Goal: Use online tool/utility: Utilize a website feature to perform a specific function

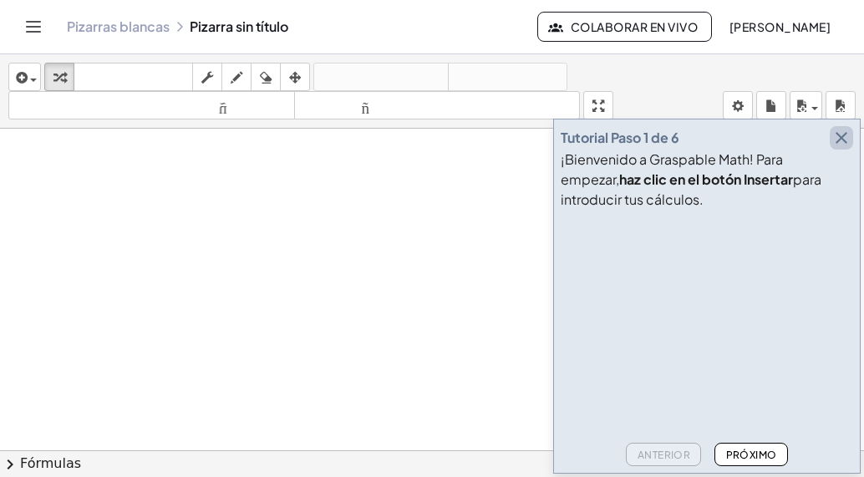
click at [843, 139] on icon "button" at bounding box center [841, 138] width 20 height 20
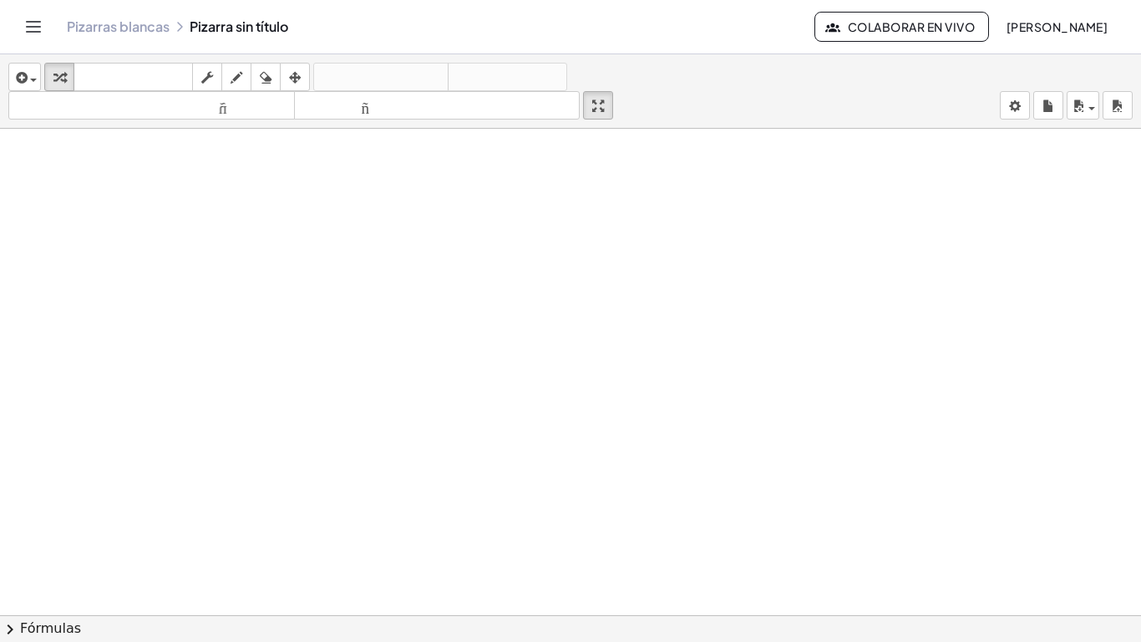
drag, startPoint x: 610, startPoint y: 105, endPoint x: 641, endPoint y: 219, distance: 117.7
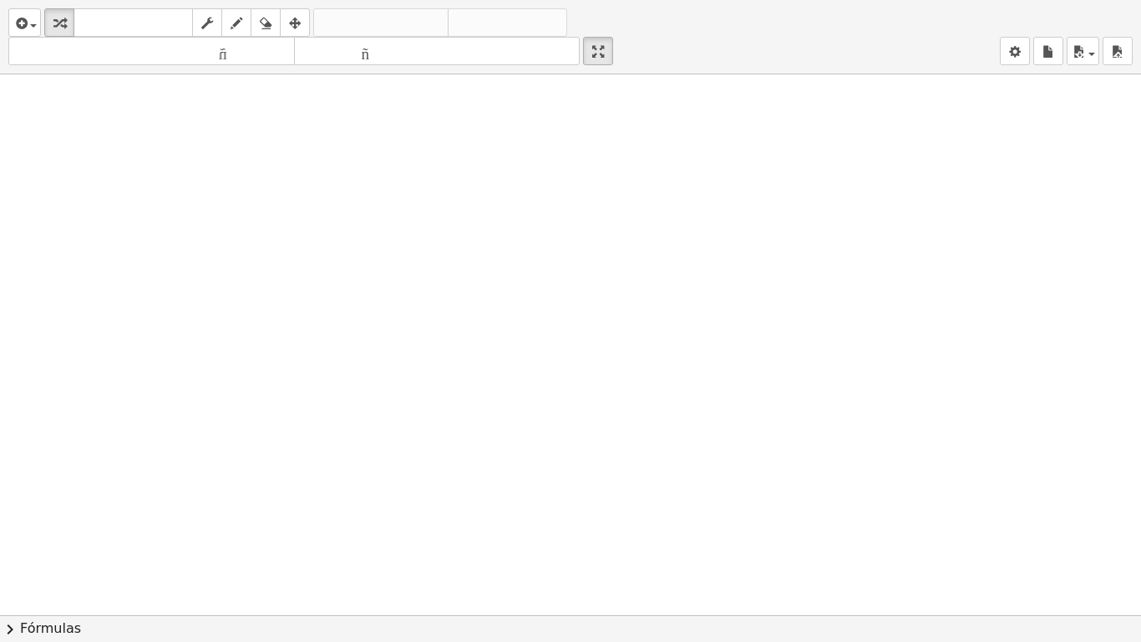
click at [641, 219] on div "insertar Seleccione uno: Expresión matemática Función Texto Vídeo de YouTube Gr…" at bounding box center [570, 321] width 1141 height 642
click at [28, 34] on button "insertar" at bounding box center [24, 22] width 33 height 28
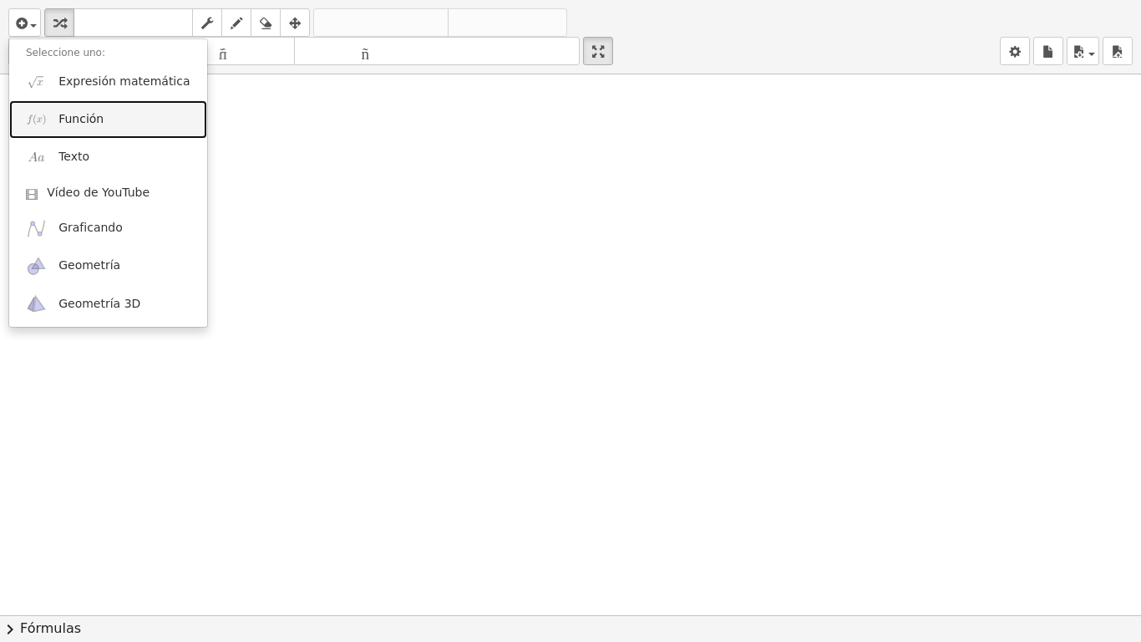
click at [121, 119] on link "Función" at bounding box center [108, 119] width 198 height 38
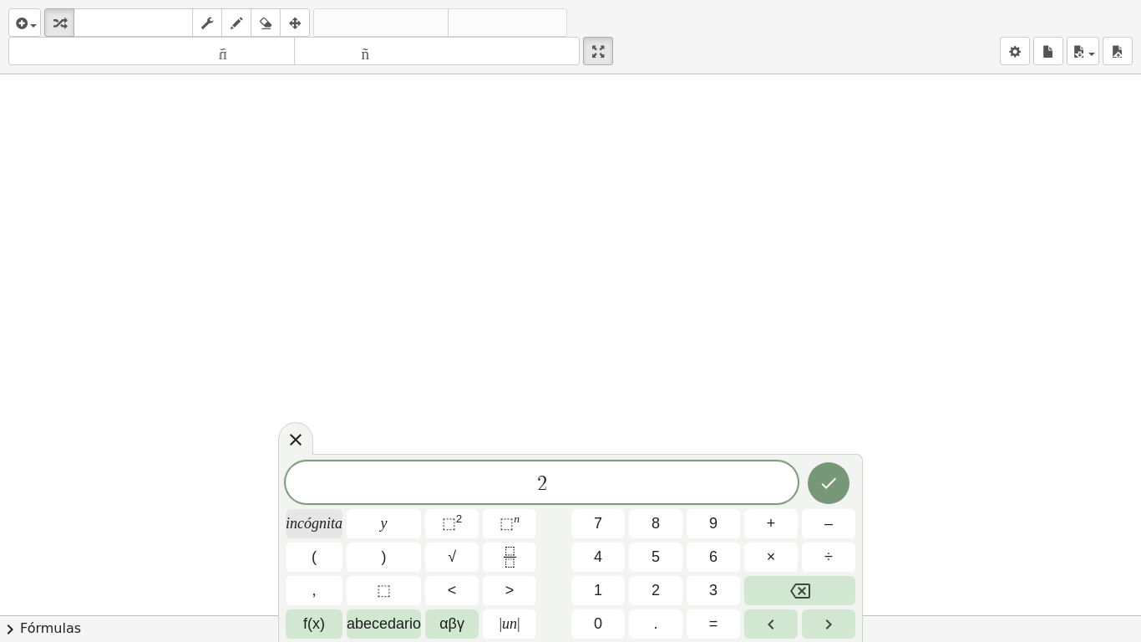
click at [332, 476] on font "incógnita" at bounding box center [314, 523] width 57 height 17
click at [773, 476] on font "+" at bounding box center [771, 523] width 9 height 17
click at [600, 476] on span "1" at bounding box center [598, 590] width 8 height 23
click at [666, 476] on button "8" at bounding box center [655, 523] width 53 height 29
click at [709, 476] on font "=" at bounding box center [713, 623] width 9 height 17
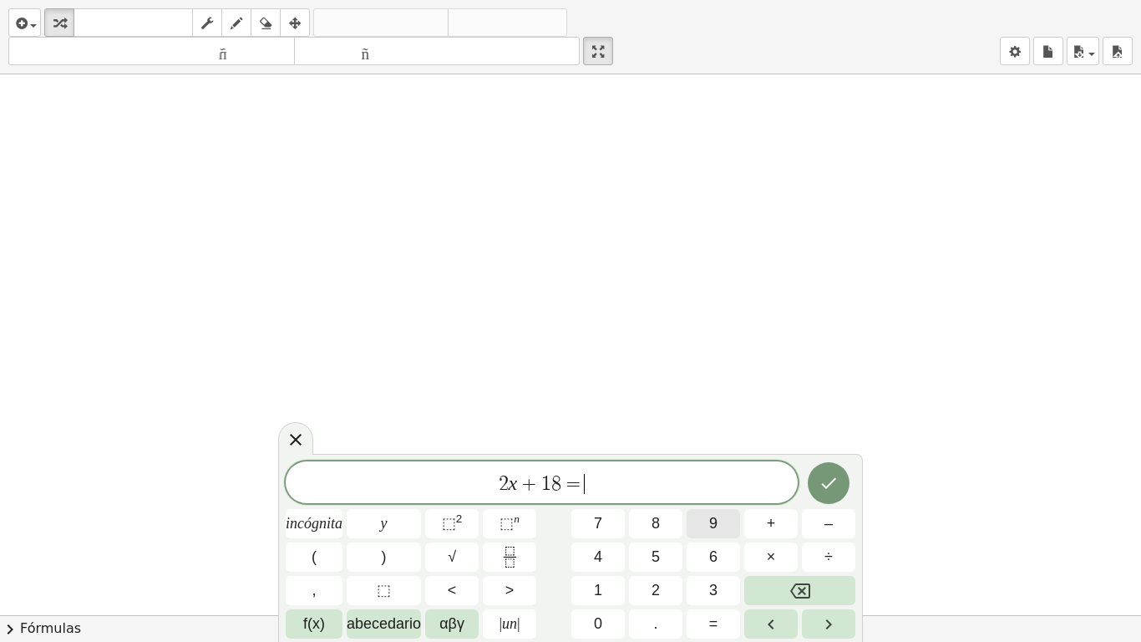
click at [709, 476] on font "9" at bounding box center [713, 523] width 8 height 17
click at [844, 476] on button "Hecho" at bounding box center [829, 483] width 42 height 42
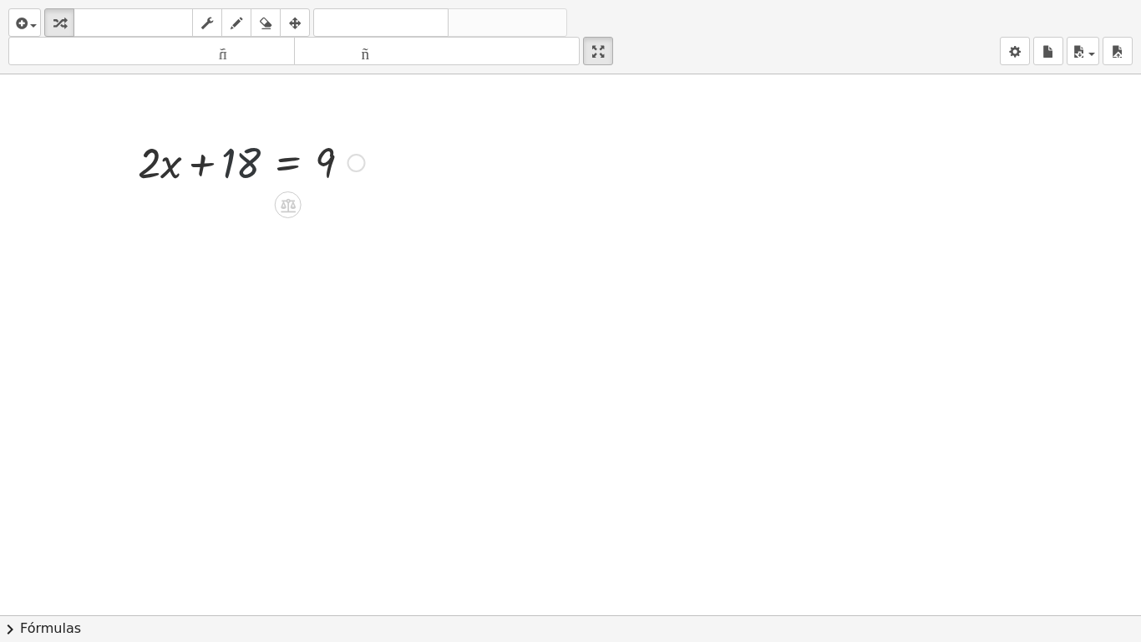
click at [252, 162] on div at bounding box center [251, 161] width 244 height 57
drag, startPoint x: 252, startPoint y: 162, endPoint x: 401, endPoint y: 152, distance: 149.0
click at [401, 152] on div "+ 18 + · 2 · x + 18 = 9" at bounding box center [570, 614] width 1141 height 1081
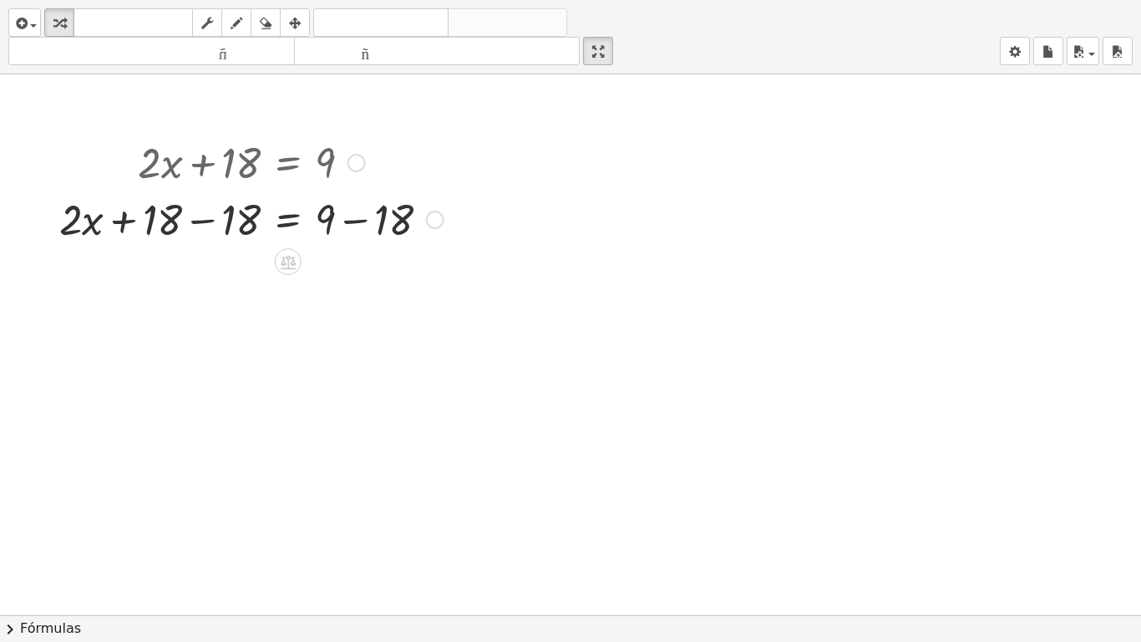
click at [205, 225] on div at bounding box center [251, 218] width 401 height 57
click at [205, 225] on div at bounding box center [290, 218] width 322 height 57
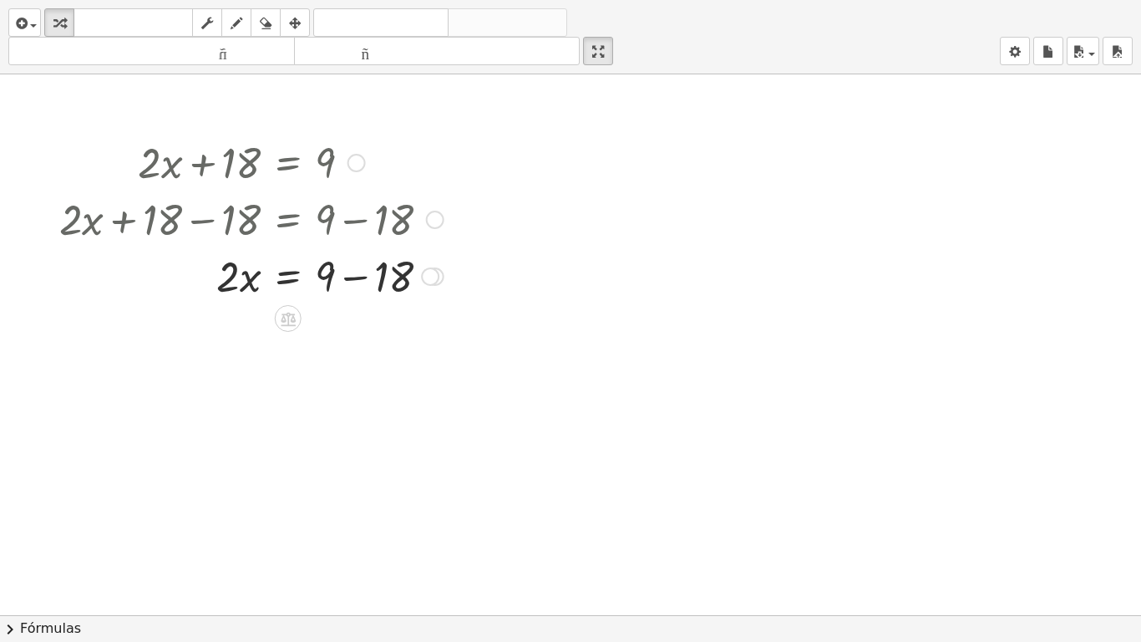
click at [358, 282] on div at bounding box center [251, 274] width 401 height 57
drag, startPoint x: 233, startPoint y: 339, endPoint x: 393, endPoint y: 341, distance: 160.4
click at [393, 341] on div at bounding box center [251, 331] width 401 height 57
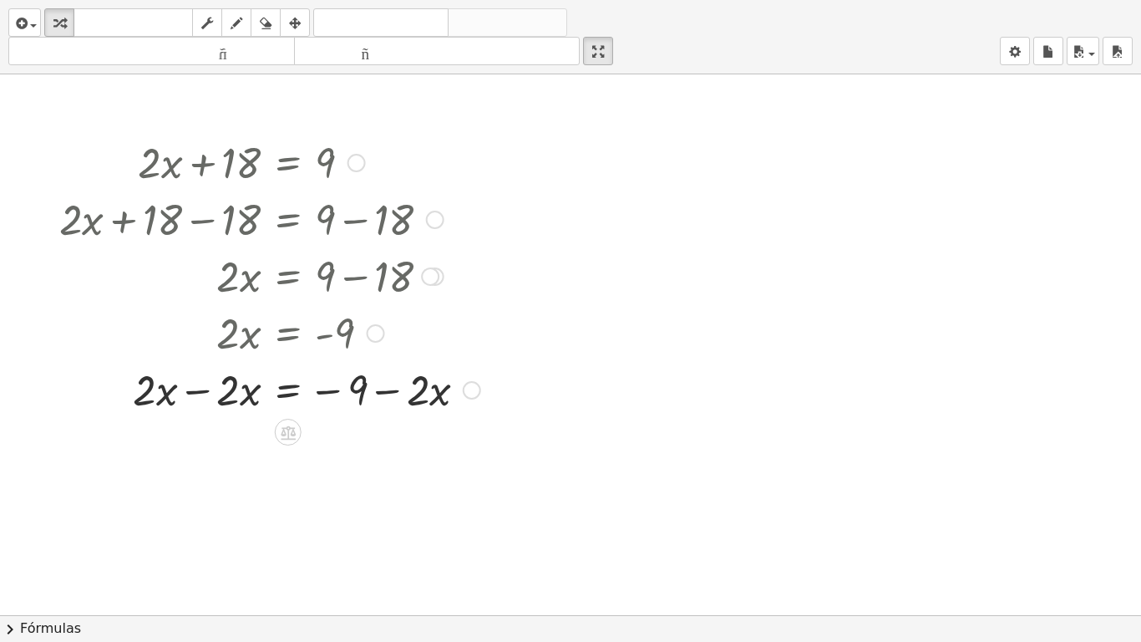
click at [477, 393] on div at bounding box center [472, 390] width 18 height 18
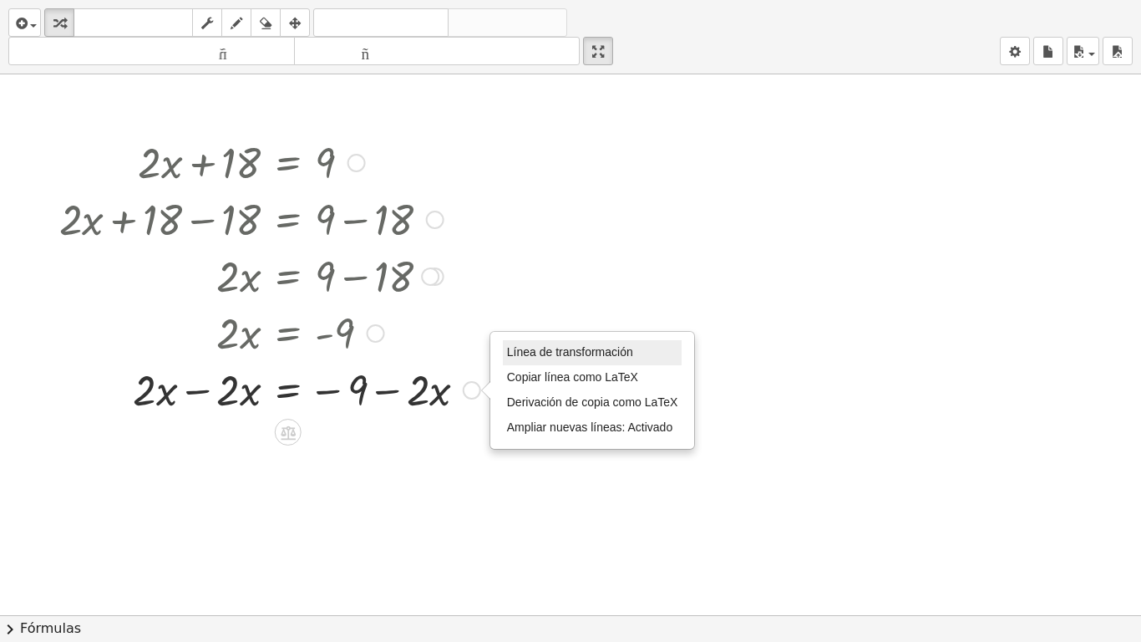
click at [531, 351] on font "Línea de transformación" at bounding box center [570, 351] width 126 height 13
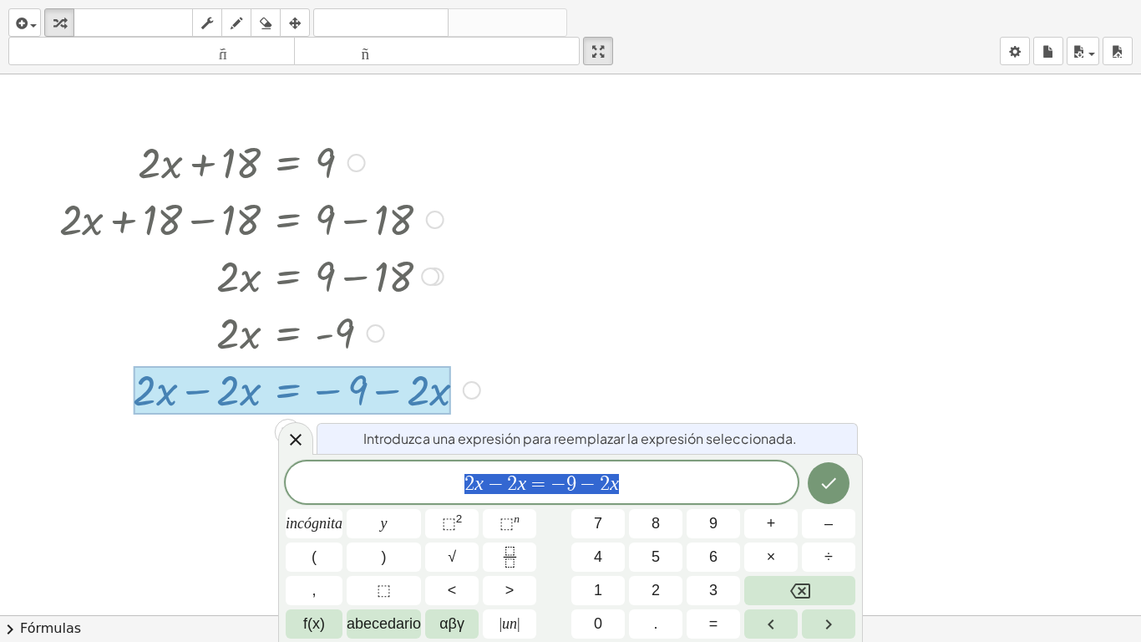
click at [584, 353] on div at bounding box center [570, 614] width 1141 height 1081
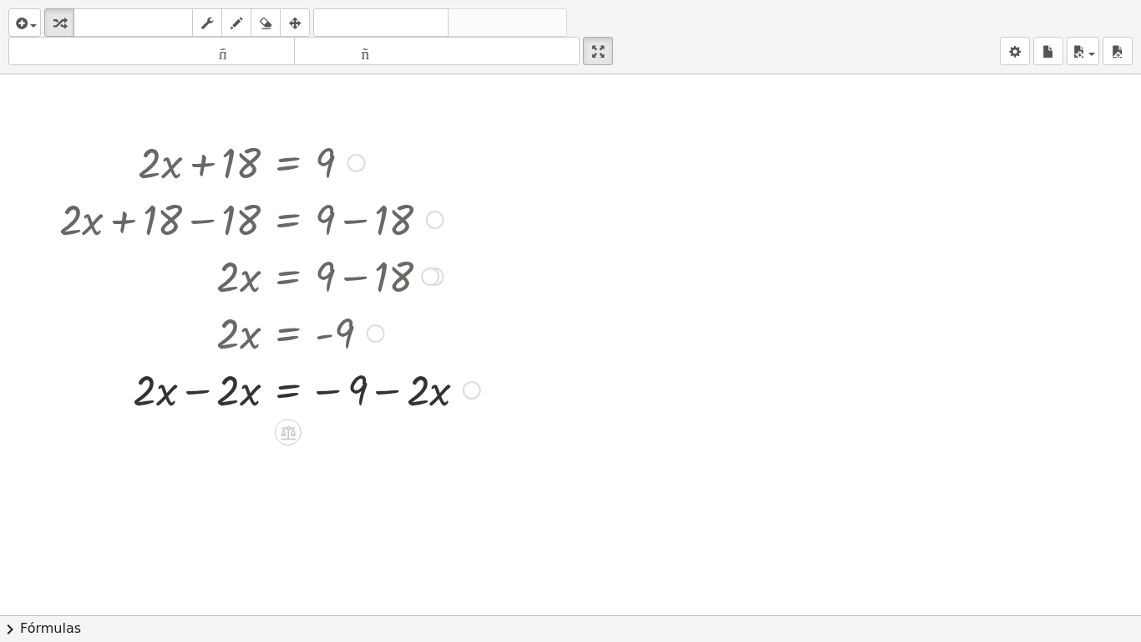
click at [374, 327] on div at bounding box center [376, 333] width 18 height 18
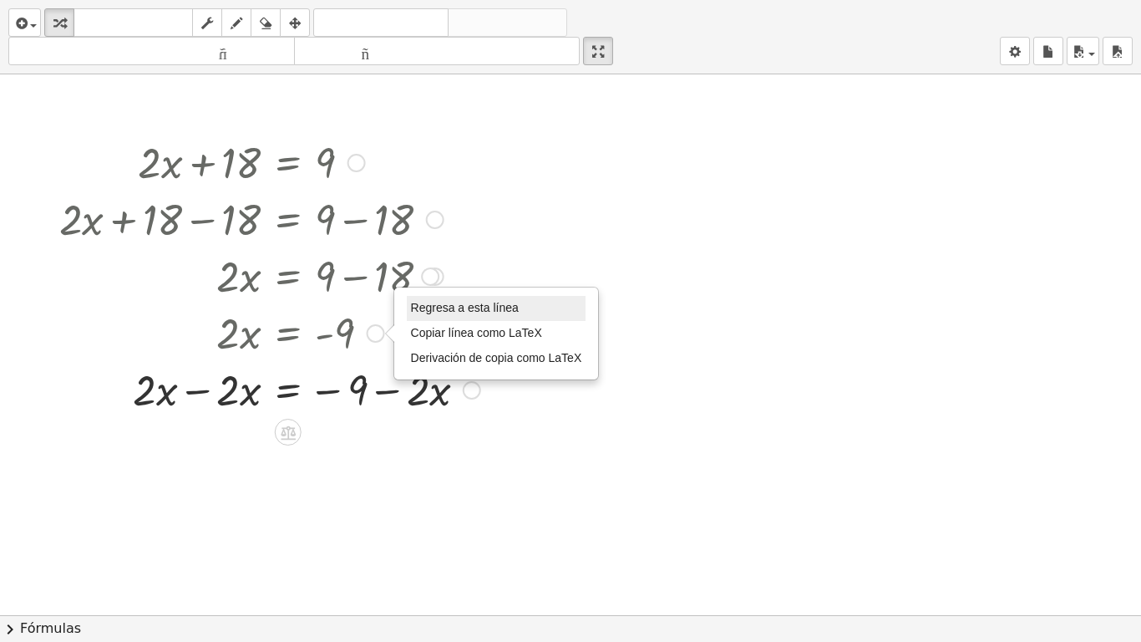
click at [434, 309] on font "Regresa a esta línea" at bounding box center [465, 307] width 108 height 13
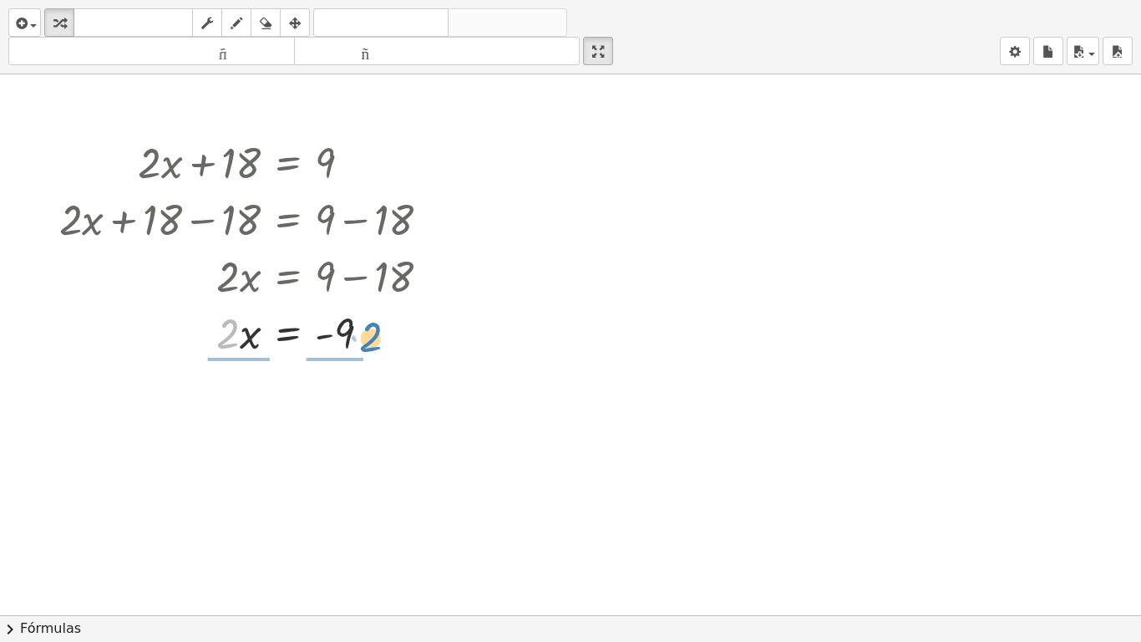
drag, startPoint x: 223, startPoint y: 338, endPoint x: 367, endPoint y: 342, distance: 143.7
click at [367, 342] on div at bounding box center [251, 331] width 401 height 57
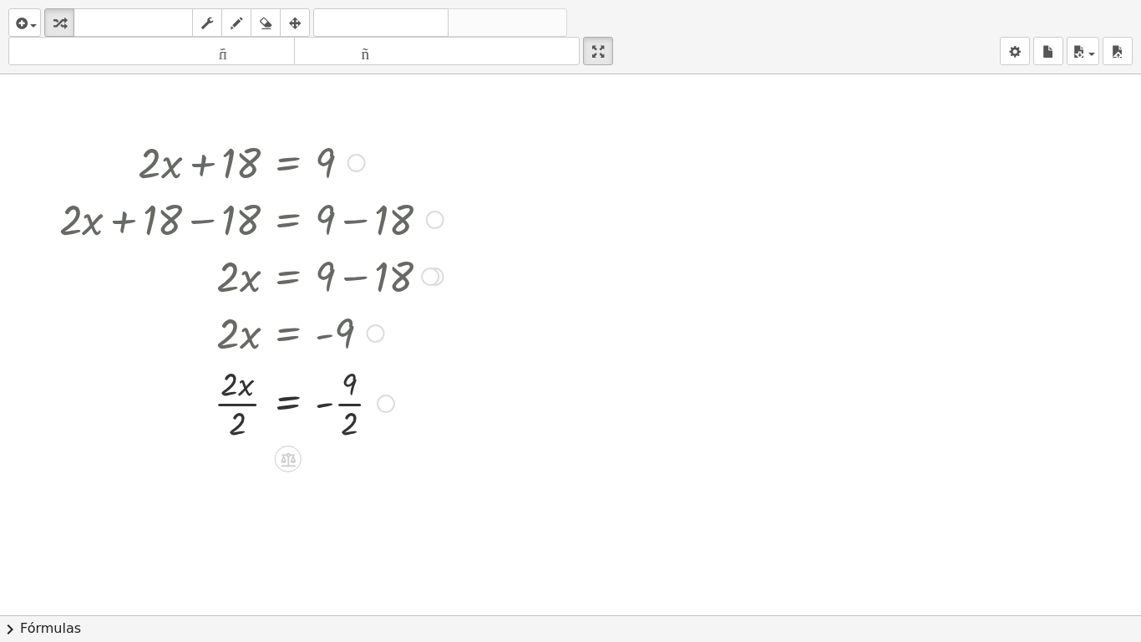
click at [248, 407] on div at bounding box center [251, 402] width 401 height 84
click at [353, 476] on div at bounding box center [251, 486] width 401 height 84
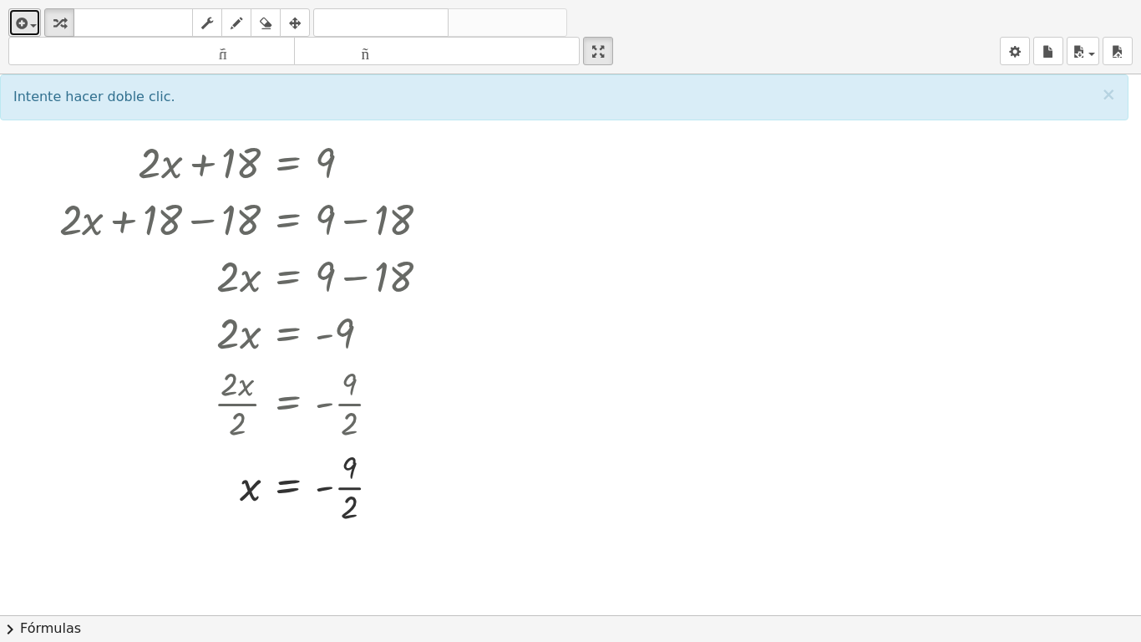
click at [24, 22] on icon "button" at bounding box center [20, 23] width 15 height 20
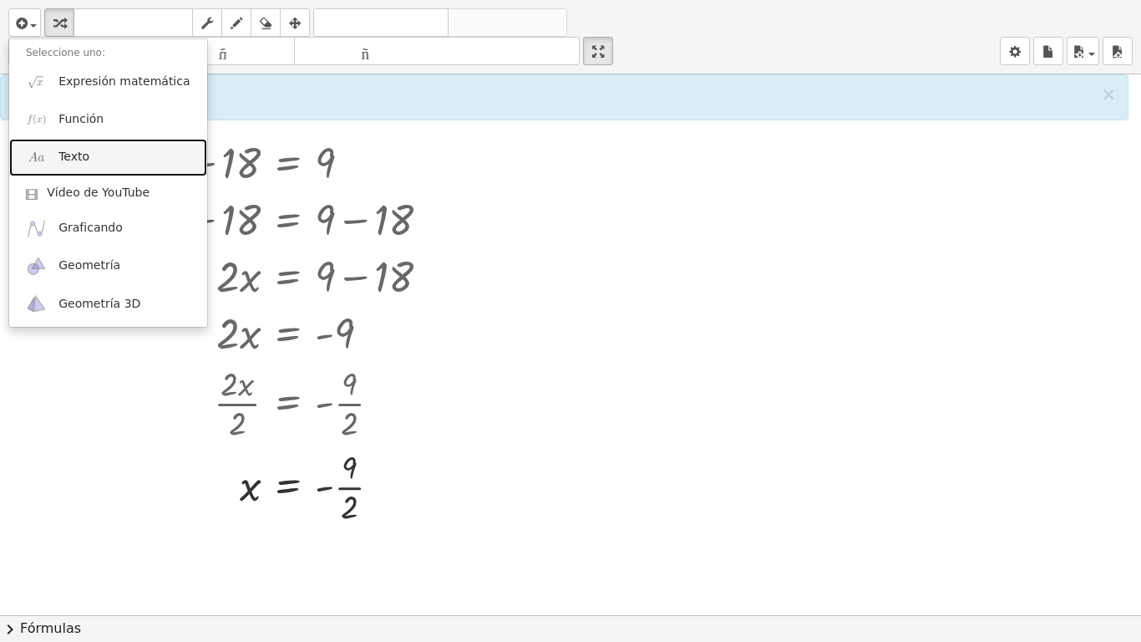
click at [94, 160] on link "Texto" at bounding box center [108, 158] width 198 height 38
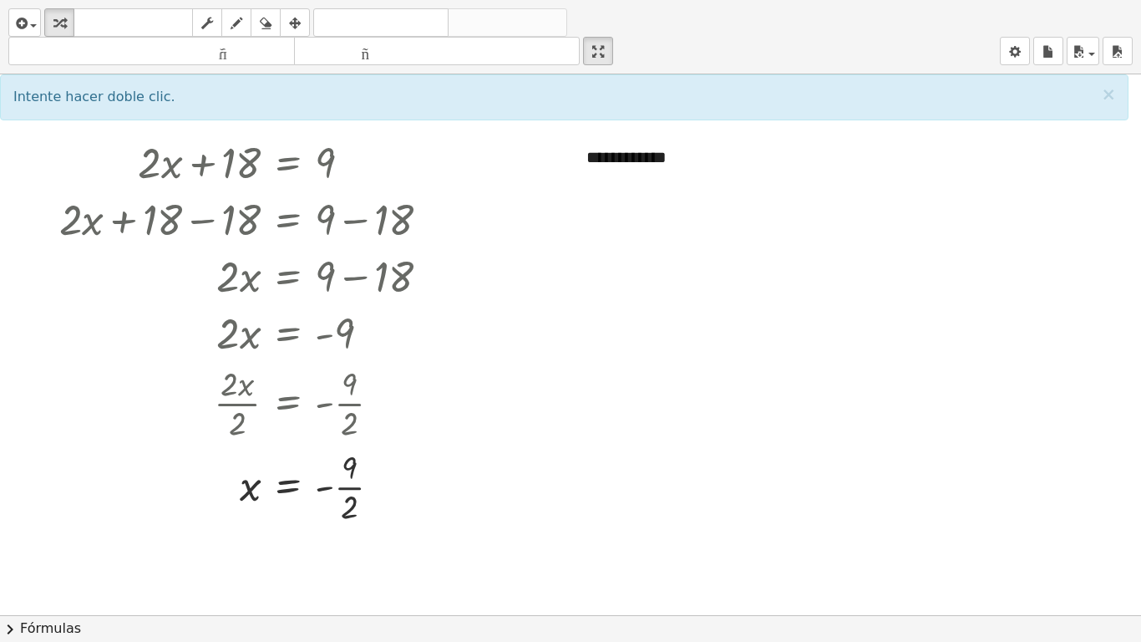
click at [863, 252] on div at bounding box center [570, 614] width 1141 height 1081
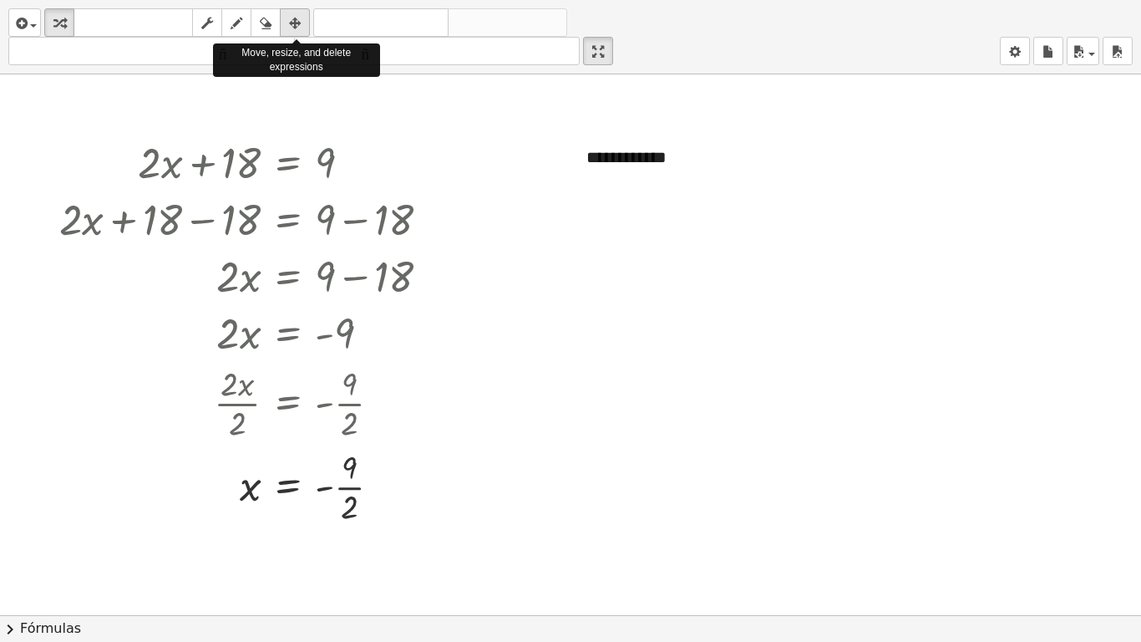
click at [299, 22] on icon "button" at bounding box center [295, 23] width 12 height 20
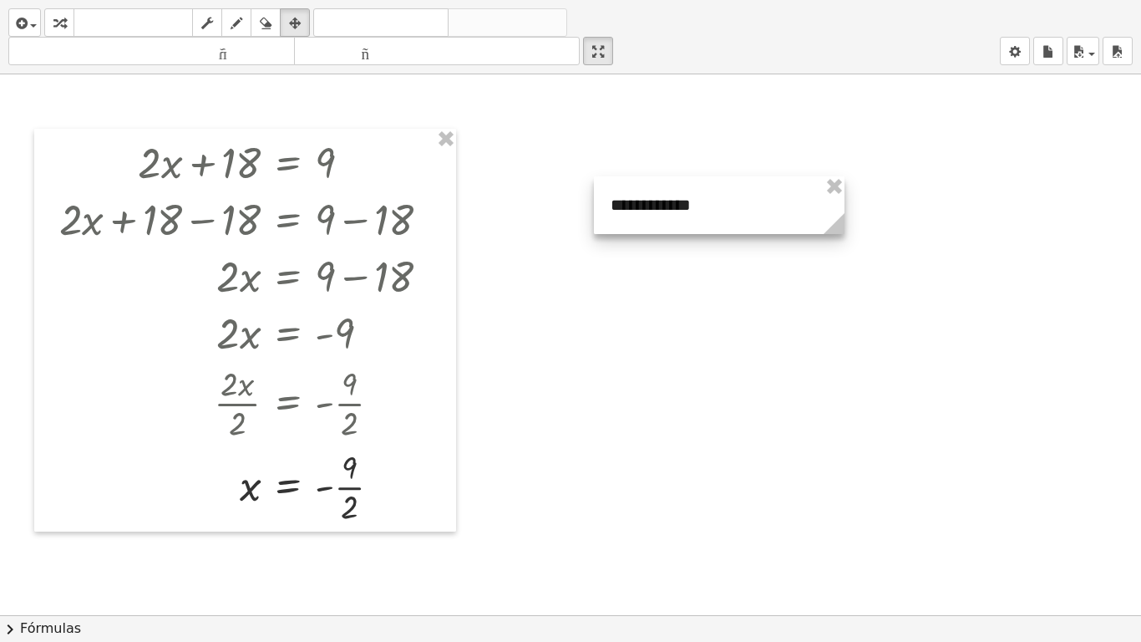
drag, startPoint x: 723, startPoint y: 165, endPoint x: 775, endPoint y: 186, distance: 56.2
click at [775, 186] on div at bounding box center [719, 205] width 251 height 58
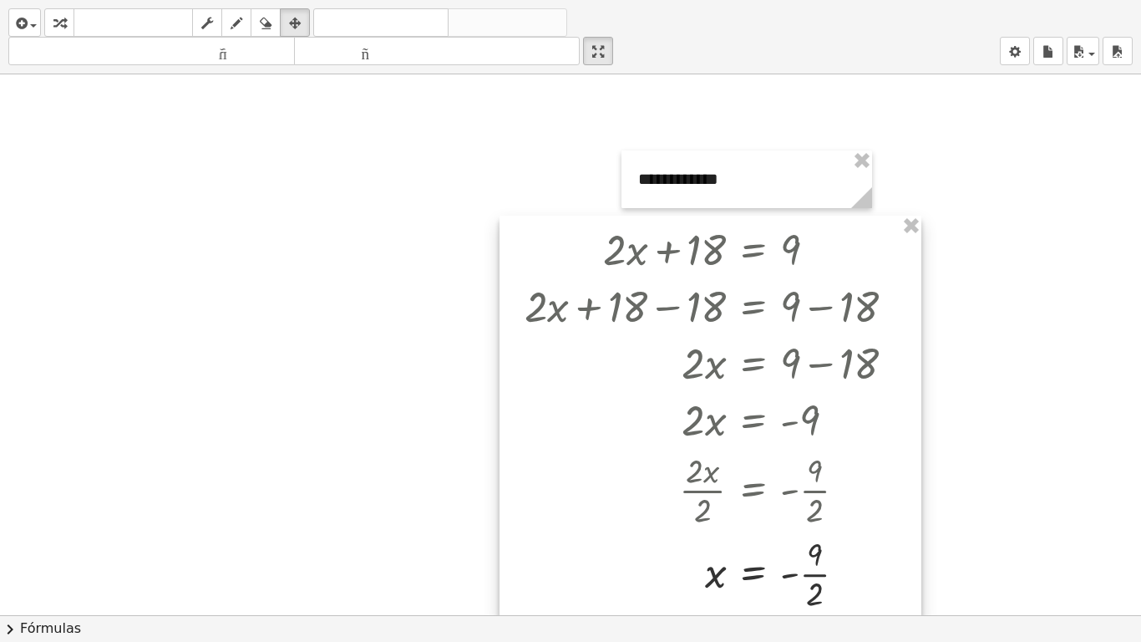
drag, startPoint x: 227, startPoint y: 187, endPoint x: 704, endPoint y: 274, distance: 484.8
click at [704, 274] on div at bounding box center [711, 417] width 422 height 403
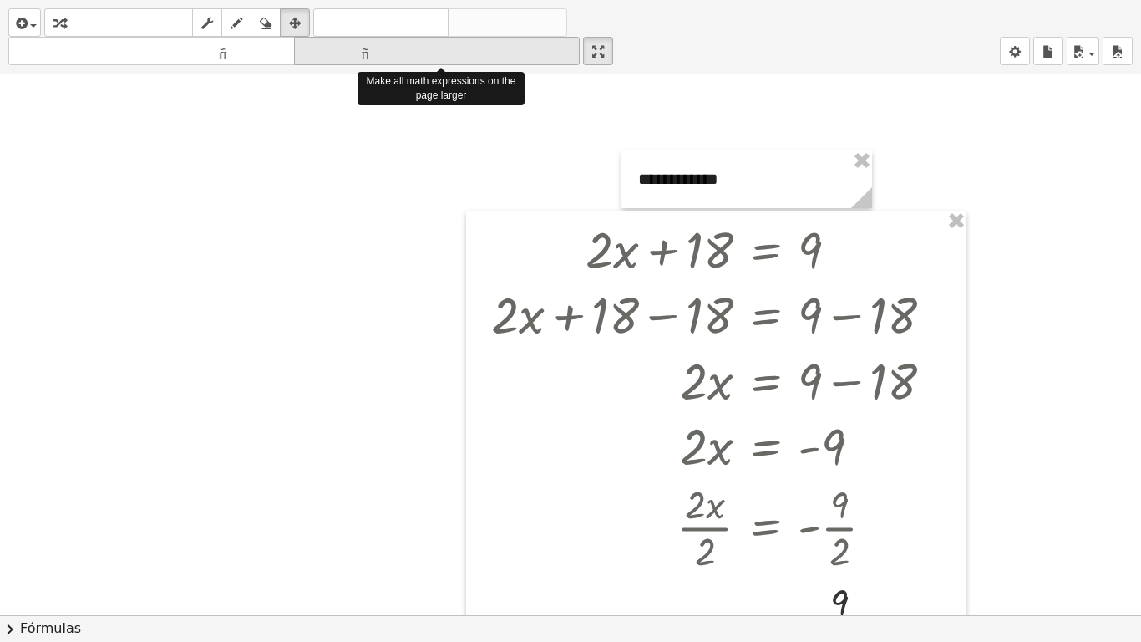
click at [445, 64] on button "tamaño_del_formato más grande" at bounding box center [437, 51] width 287 height 28
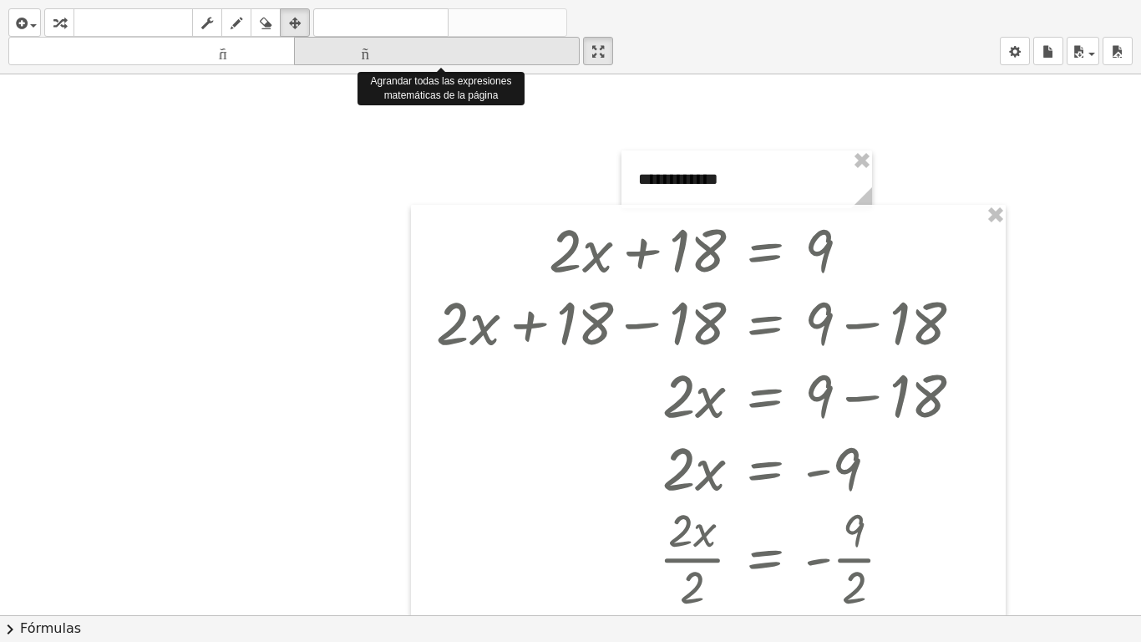
click at [445, 64] on button "tamaño_del_formato más grande" at bounding box center [437, 51] width 287 height 28
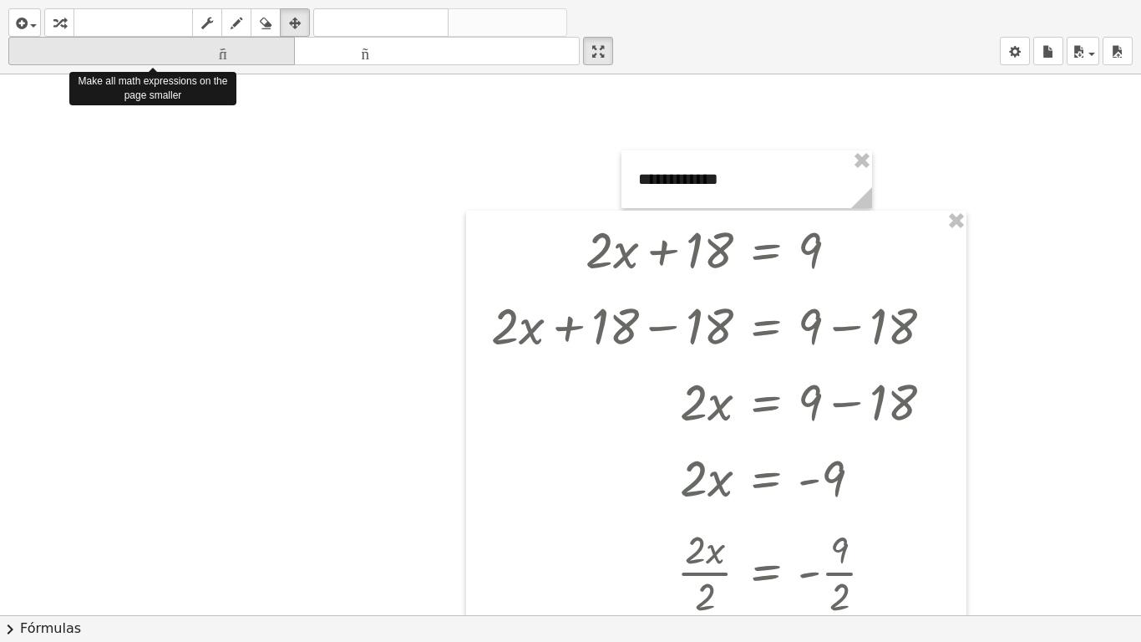
click at [233, 58] on font "tamaño_del_formato" at bounding box center [152, 51] width 278 height 16
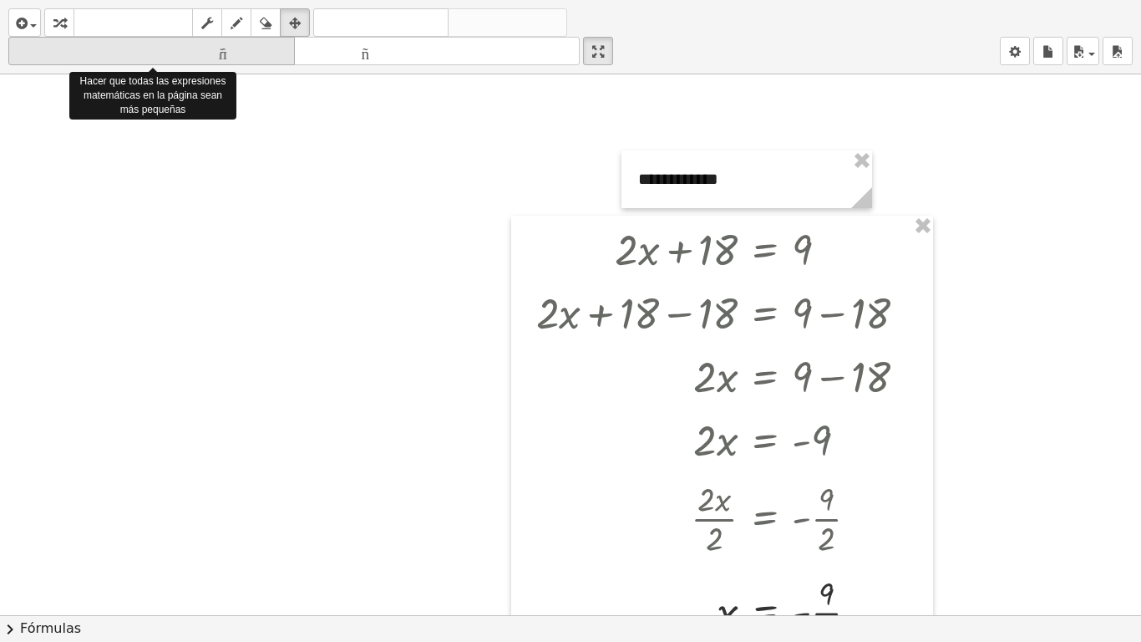
click at [233, 58] on font "tamaño_del_formato" at bounding box center [152, 51] width 278 height 16
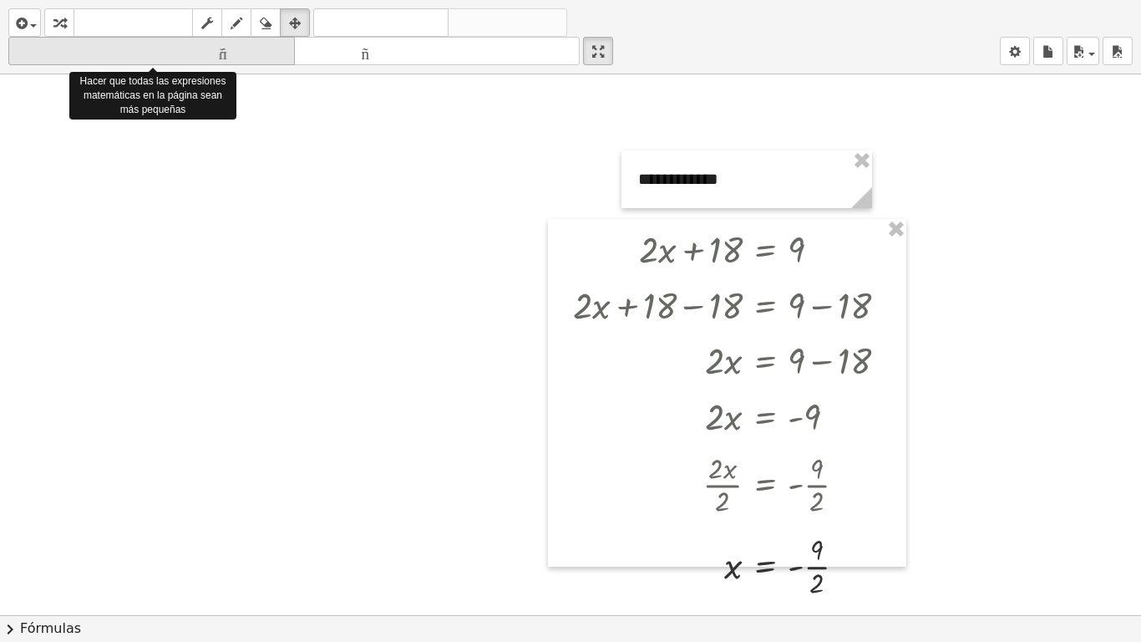
click at [233, 58] on font "tamaño_del_formato" at bounding box center [152, 51] width 278 height 16
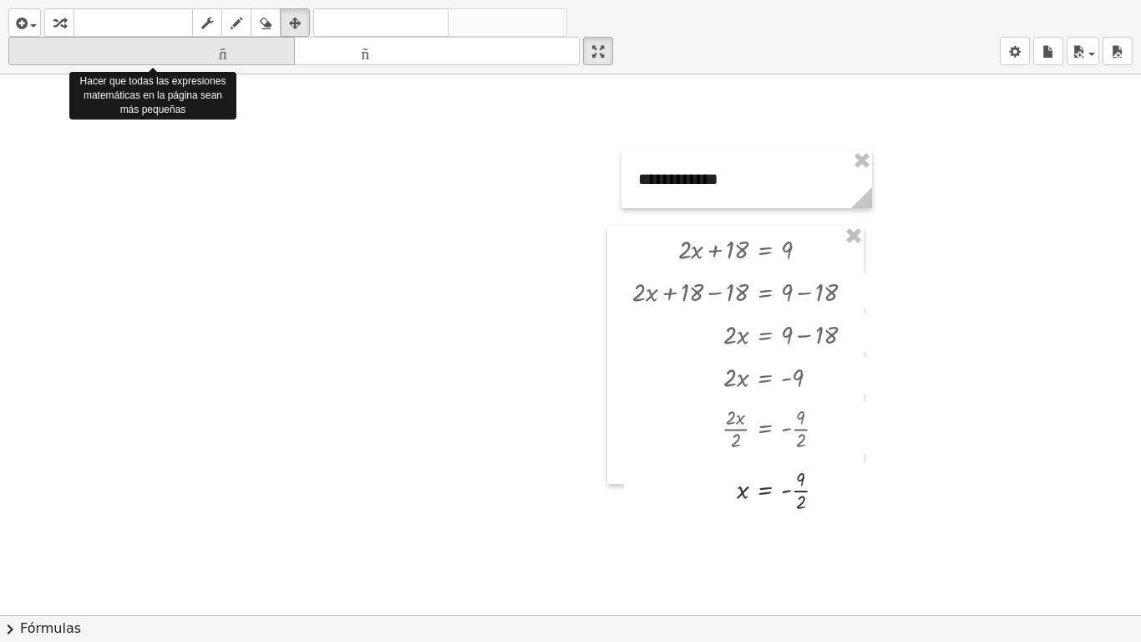
click at [233, 58] on font "tamaño_del_formato" at bounding box center [152, 51] width 278 height 16
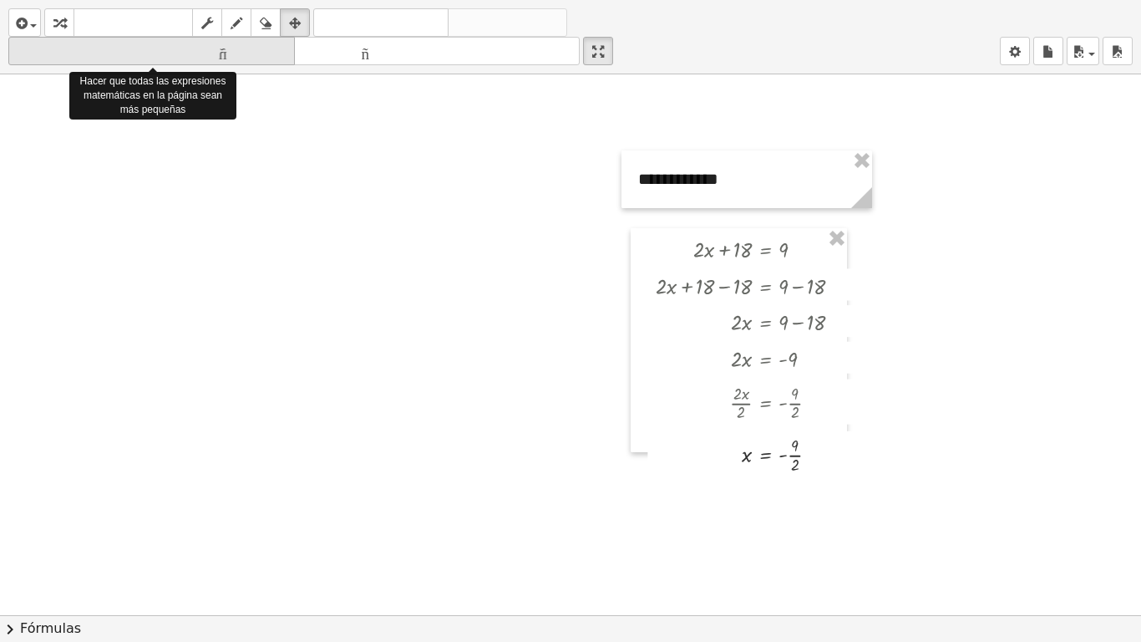
click at [233, 58] on font "tamaño_del_formato" at bounding box center [152, 51] width 278 height 16
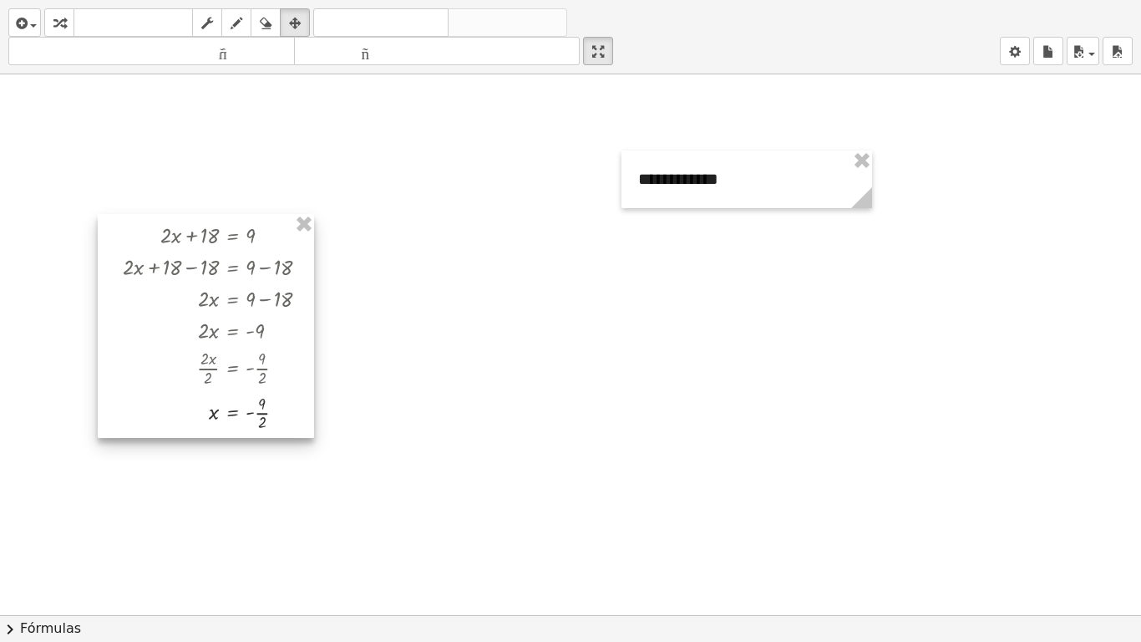
drag, startPoint x: 766, startPoint y: 306, endPoint x: 232, endPoint y: 292, distance: 534.0
click at [232, 292] on div at bounding box center [206, 326] width 216 height 224
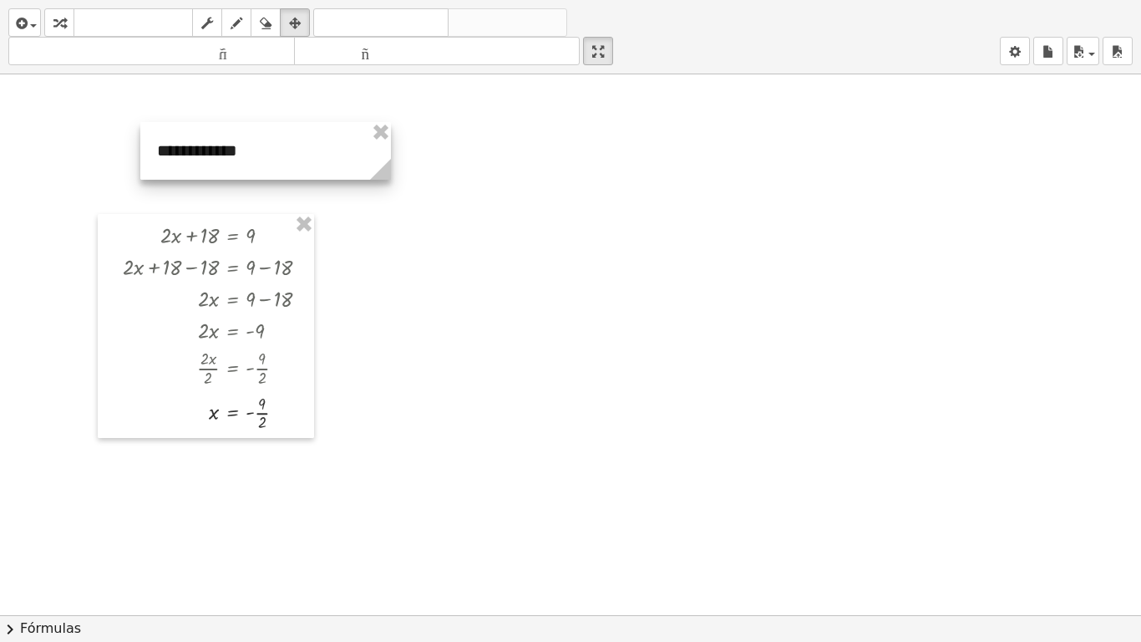
drag, startPoint x: 666, startPoint y: 193, endPoint x: 185, endPoint y: 165, distance: 482.0
click at [185, 165] on div at bounding box center [265, 151] width 251 height 58
drag, startPoint x: 245, startPoint y: 166, endPoint x: 188, endPoint y: 168, distance: 56.8
click at [188, 168] on div at bounding box center [208, 153] width 251 height 58
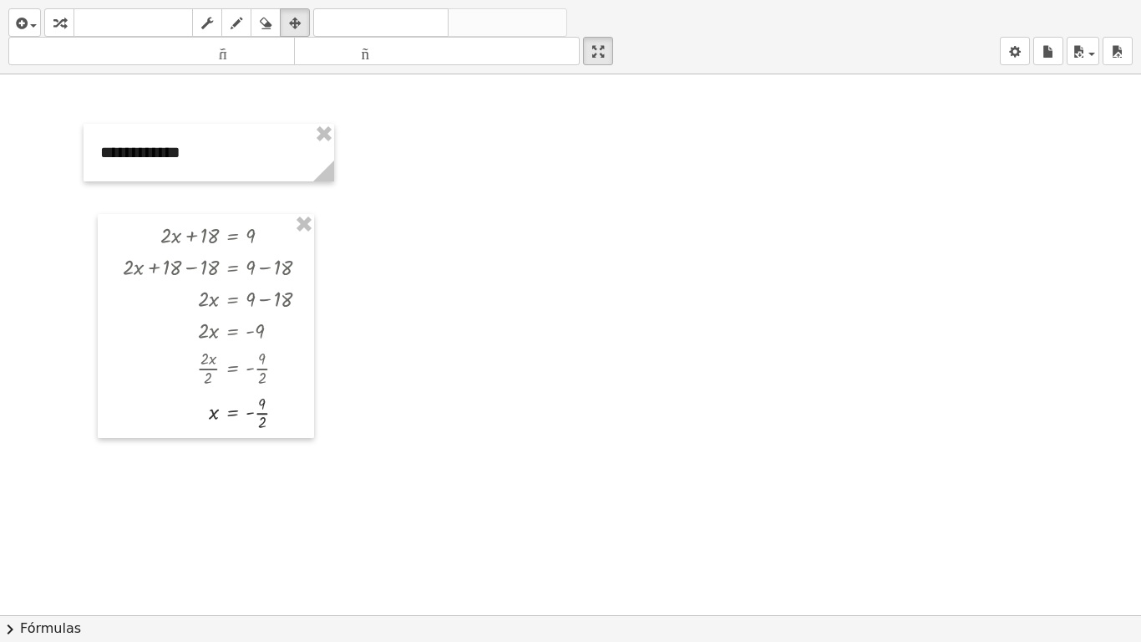
click at [424, 219] on div at bounding box center [570, 614] width 1141 height 1081
click at [19, 28] on icon "button" at bounding box center [20, 23] width 15 height 20
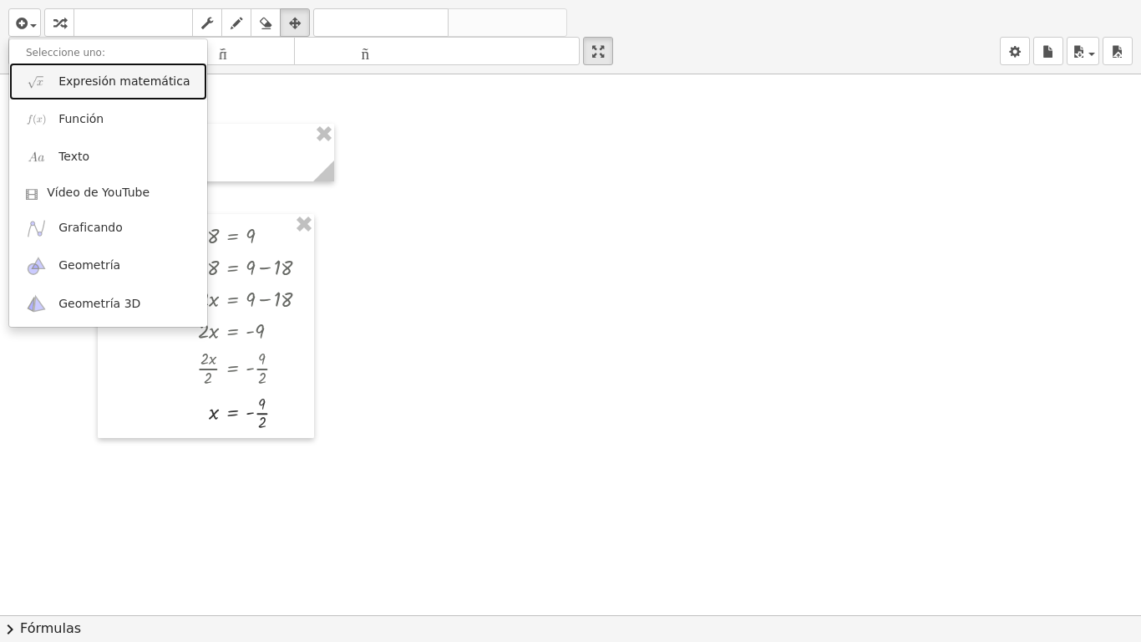
click at [81, 88] on font "Expresión matemática" at bounding box center [123, 80] width 131 height 13
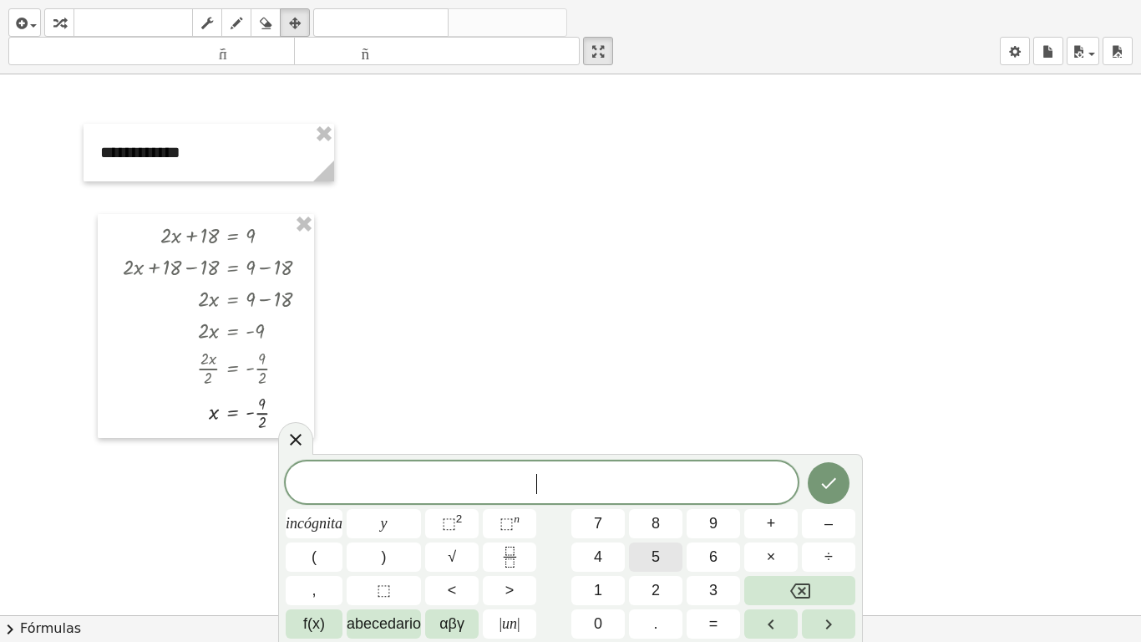
click at [672, 476] on button "5" at bounding box center [655, 556] width 53 height 29
click at [340, 476] on span "incógnita" at bounding box center [314, 523] width 57 height 23
click at [717, 476] on span "=" at bounding box center [713, 623] width 9 height 23
click at [833, 476] on icon "Hecho" at bounding box center [829, 483] width 20 height 20
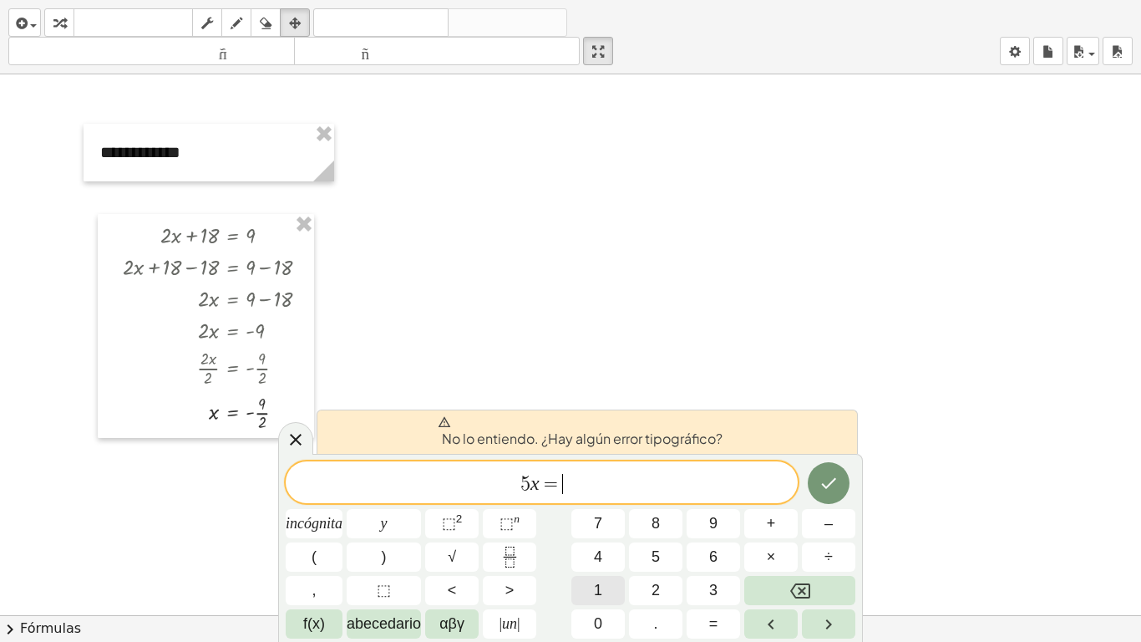
click at [596, 476] on span "1" at bounding box center [598, 590] width 8 height 23
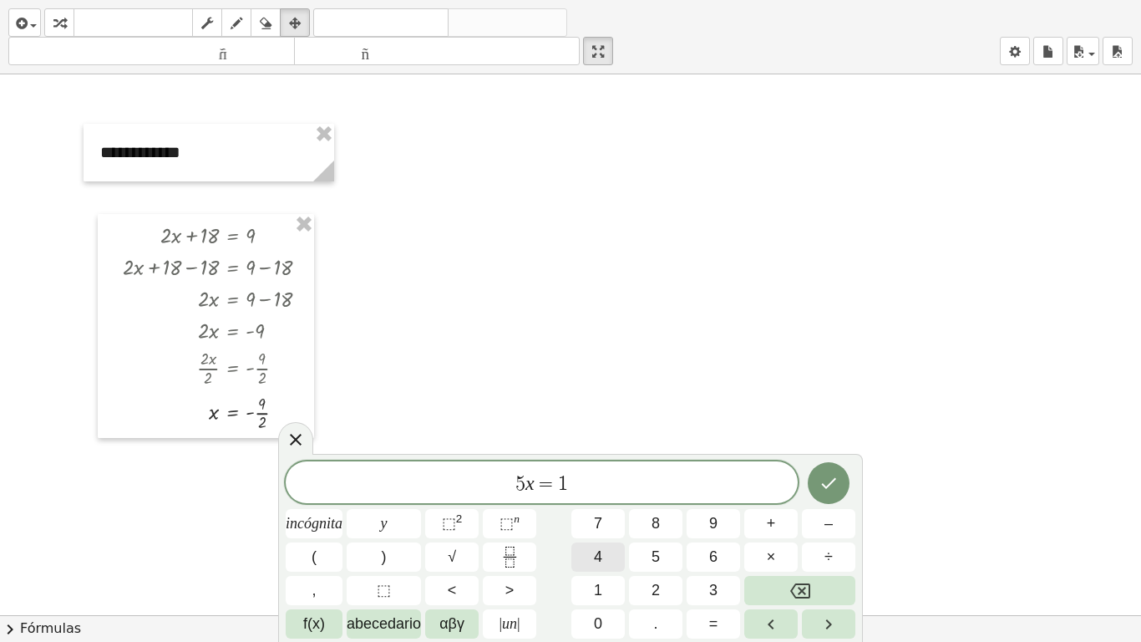
click at [597, 476] on span "4" at bounding box center [598, 556] width 8 height 23
click at [529, 476] on span "5 x ​ = 1 4" at bounding box center [542, 483] width 512 height 23
click at [666, 476] on button "8" at bounding box center [655, 523] width 53 height 29
click at [838, 476] on button "Hecho" at bounding box center [829, 483] width 42 height 42
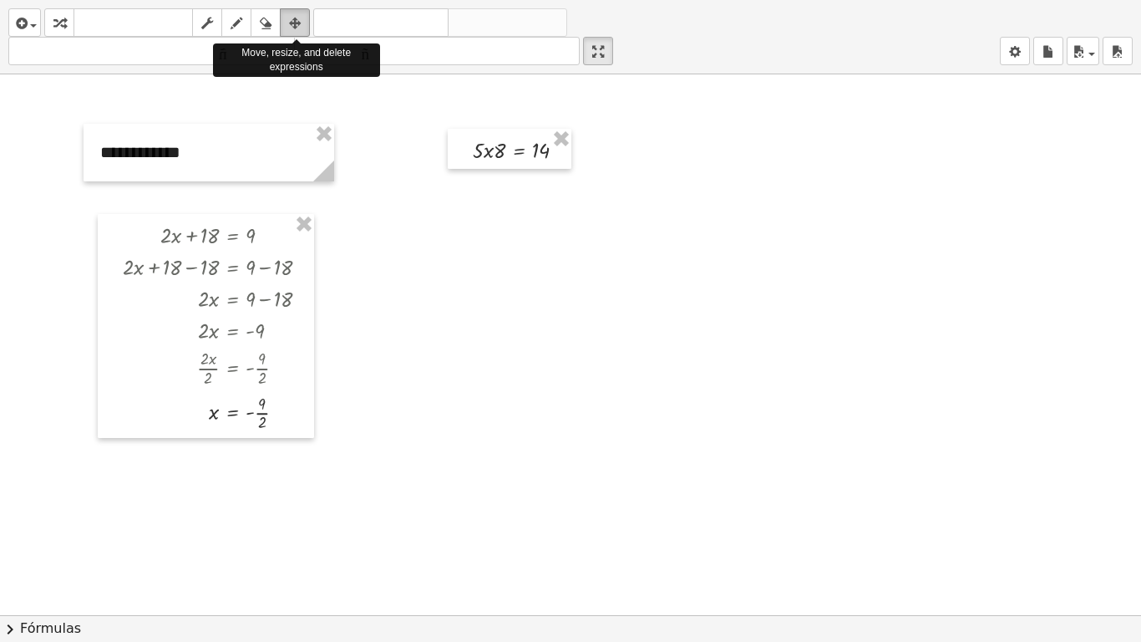
click at [294, 20] on icon "button" at bounding box center [295, 23] width 12 height 20
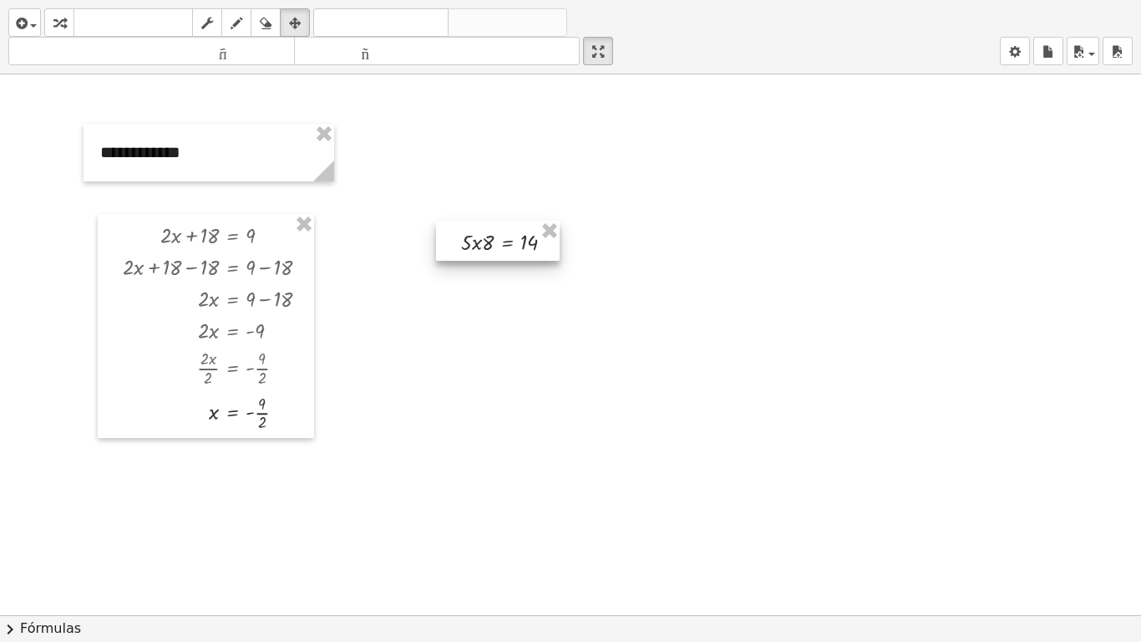
drag, startPoint x: 518, startPoint y: 150, endPoint x: 506, endPoint y: 246, distance: 96.8
click at [506, 246] on div at bounding box center [498, 241] width 124 height 40
click at [761, 274] on div at bounding box center [570, 614] width 1141 height 1081
click at [601, 406] on div at bounding box center [570, 614] width 1141 height 1081
click at [28, 23] on span "button" at bounding box center [29, 25] width 3 height 12
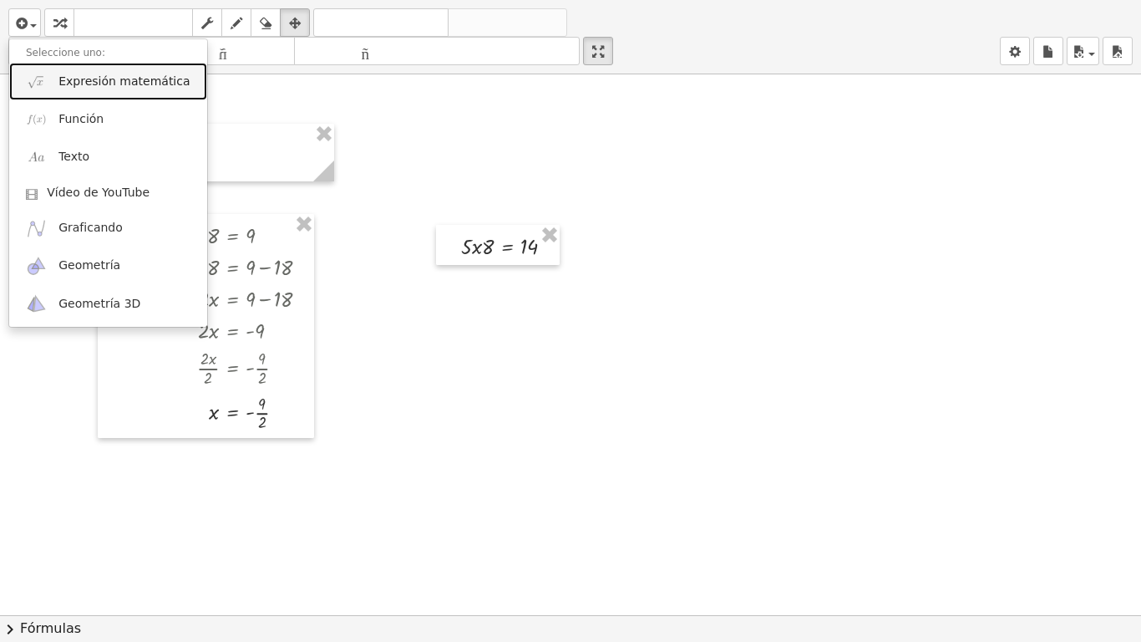
click at [164, 79] on font "Expresión matemática" at bounding box center [123, 80] width 131 height 13
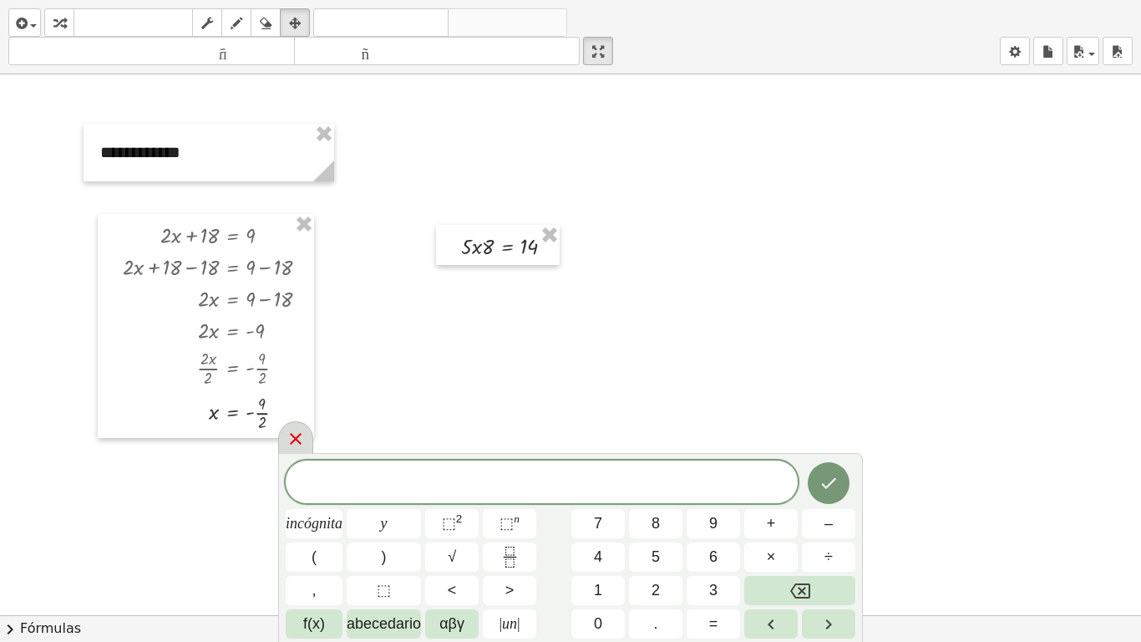
click at [302, 439] on icon at bounding box center [296, 439] width 20 height 20
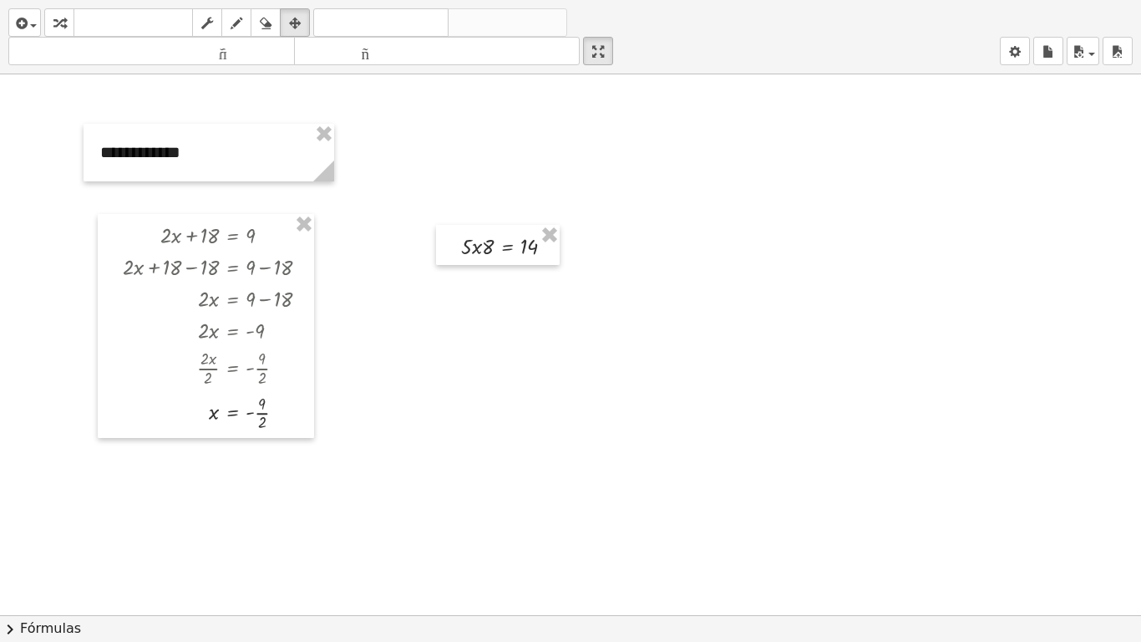
click at [620, 302] on div at bounding box center [570, 614] width 1141 height 1081
drag, startPoint x: 620, startPoint y: 302, endPoint x: 566, endPoint y: 312, distance: 55.1
click at [566, 312] on div at bounding box center [570, 614] width 1141 height 1081
click at [304, 29] on div "button" at bounding box center [295, 23] width 22 height 20
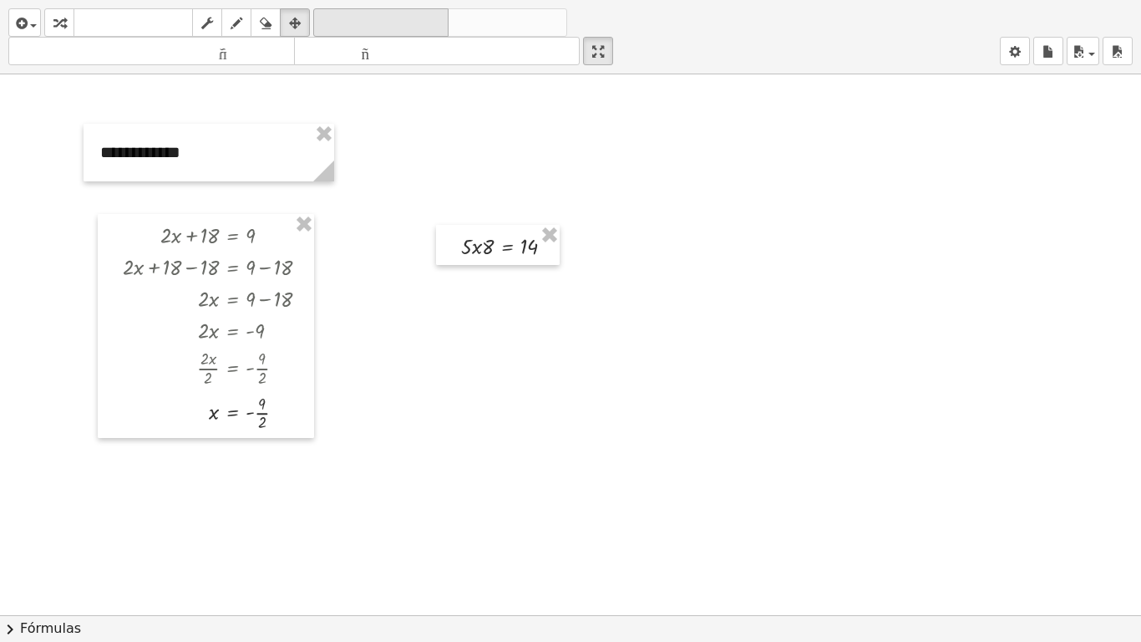
click at [367, 19] on font "deshacer" at bounding box center [380, 23] width 127 height 16
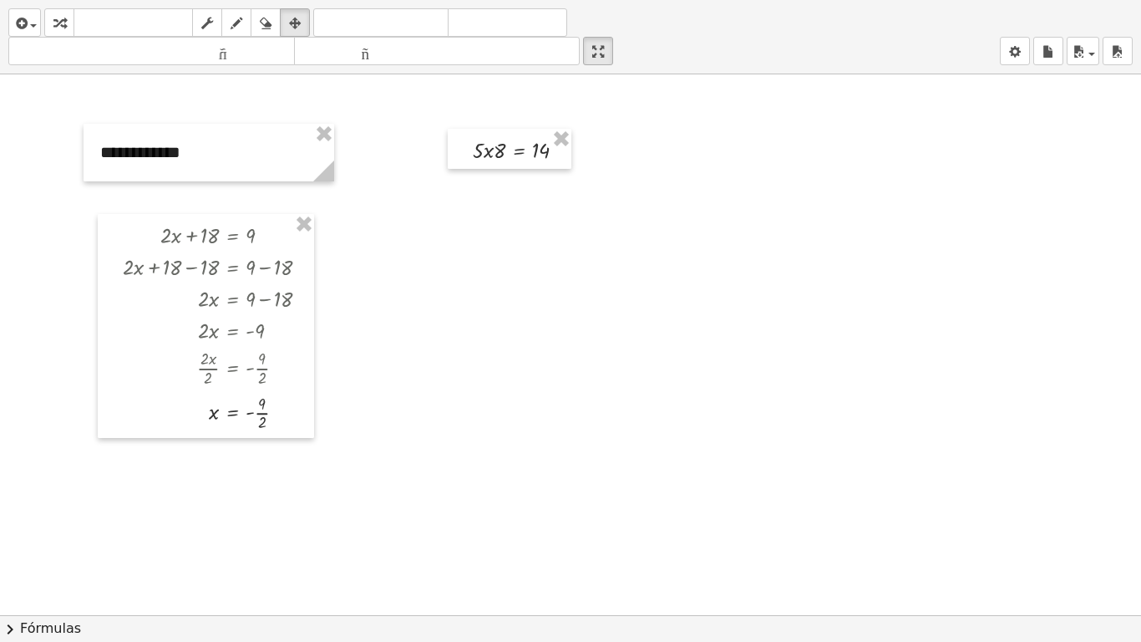
click at [617, 188] on div at bounding box center [570, 614] width 1141 height 1081
click at [309, 25] on button "arreglar" at bounding box center [295, 22] width 30 height 28
click at [611, 284] on div at bounding box center [570, 614] width 1141 height 1081
click at [293, 31] on icon "button" at bounding box center [295, 23] width 12 height 20
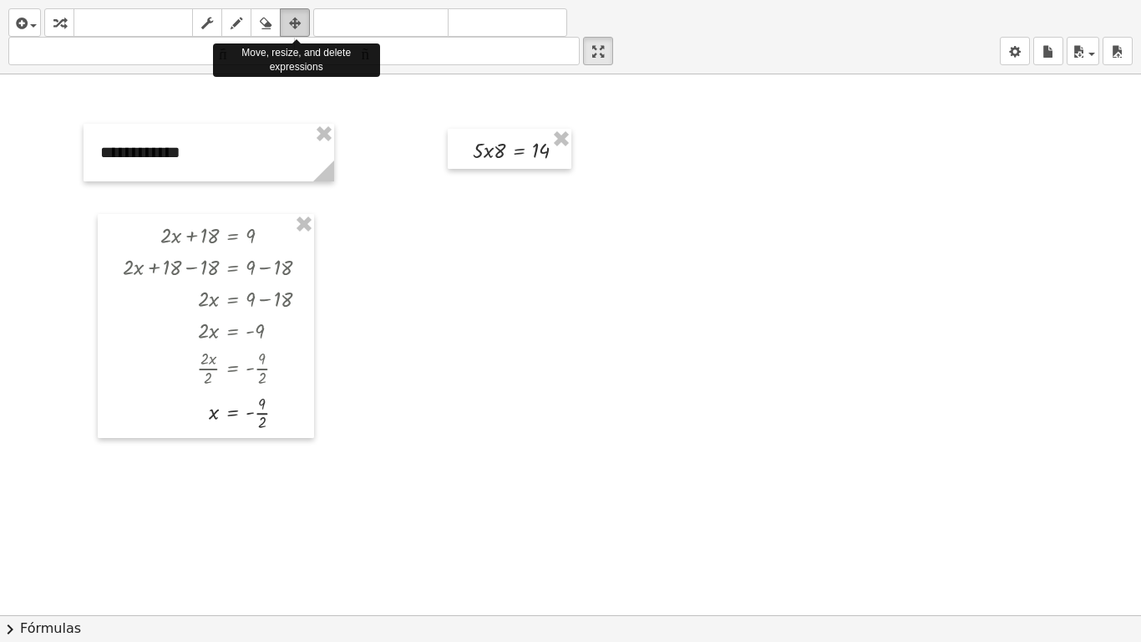
click at [293, 31] on icon "button" at bounding box center [295, 23] width 12 height 20
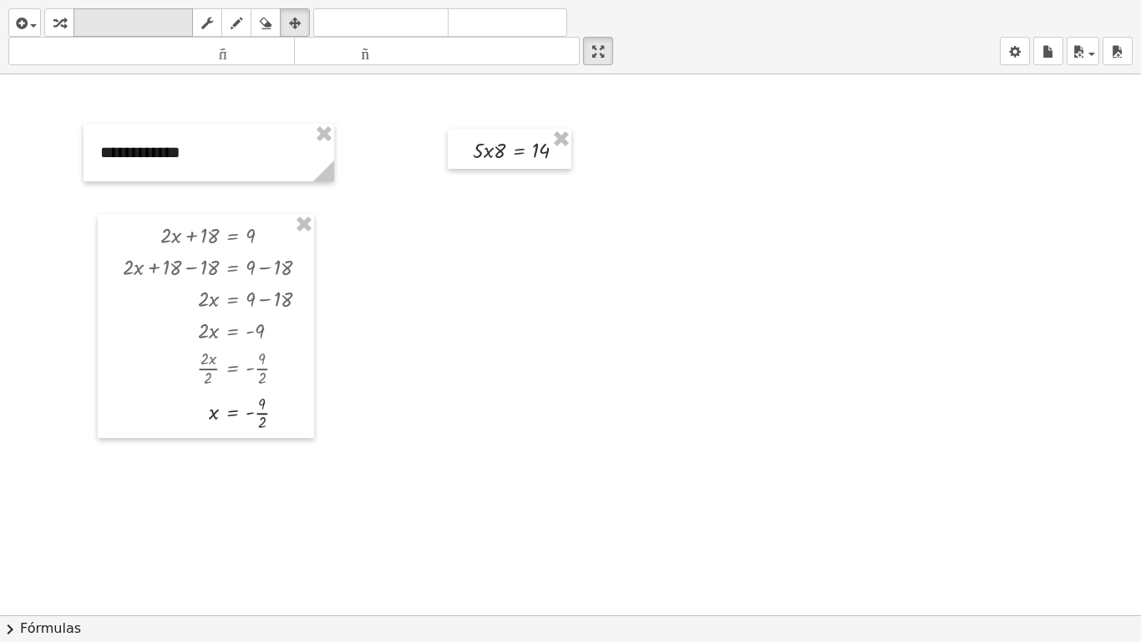
click at [142, 28] on font "teclado" at bounding box center [133, 23] width 111 height 16
click at [508, 157] on div at bounding box center [511, 150] width 77 height 23
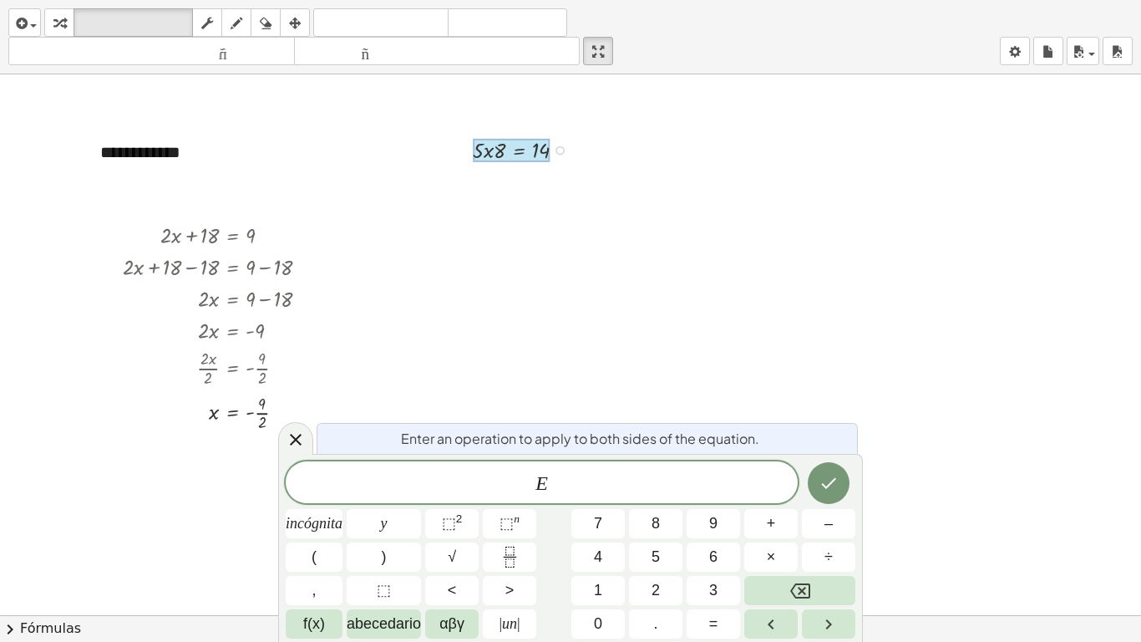
click at [508, 157] on div at bounding box center [511, 150] width 77 height 23
click at [664, 276] on div at bounding box center [570, 614] width 1141 height 1081
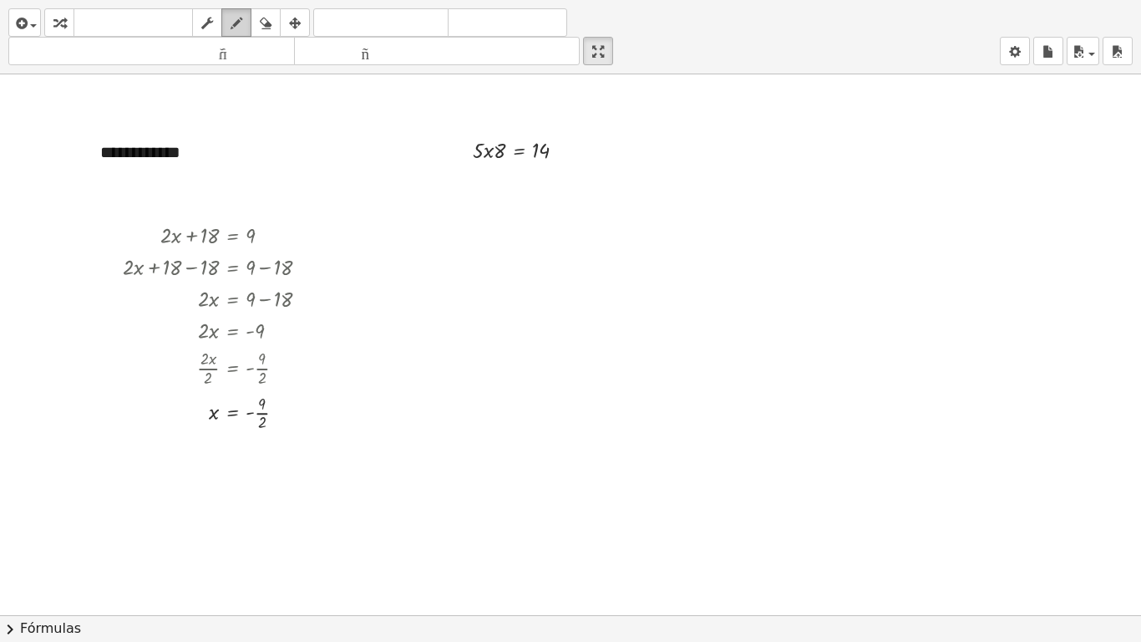
click at [244, 26] on div "button" at bounding box center [237, 23] width 22 height 20
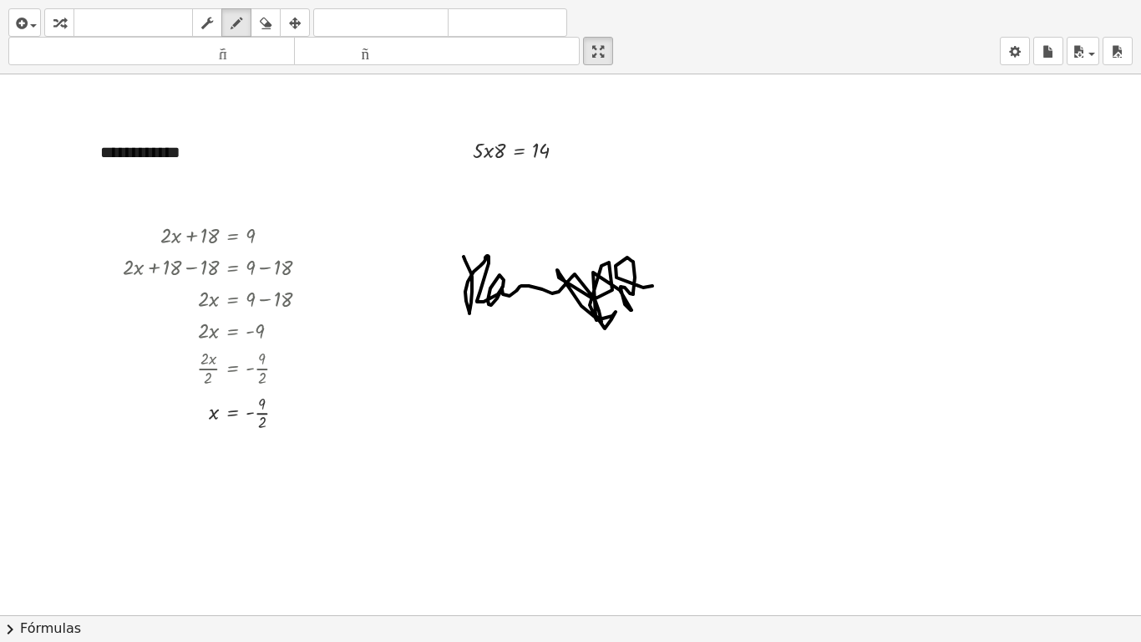
drag, startPoint x: 464, startPoint y: 256, endPoint x: 647, endPoint y: 279, distance: 185.1
click at [647, 279] on div at bounding box center [570, 614] width 1141 height 1081
click at [48, 476] on button "chevron_right Fórmulas" at bounding box center [570, 628] width 1141 height 27
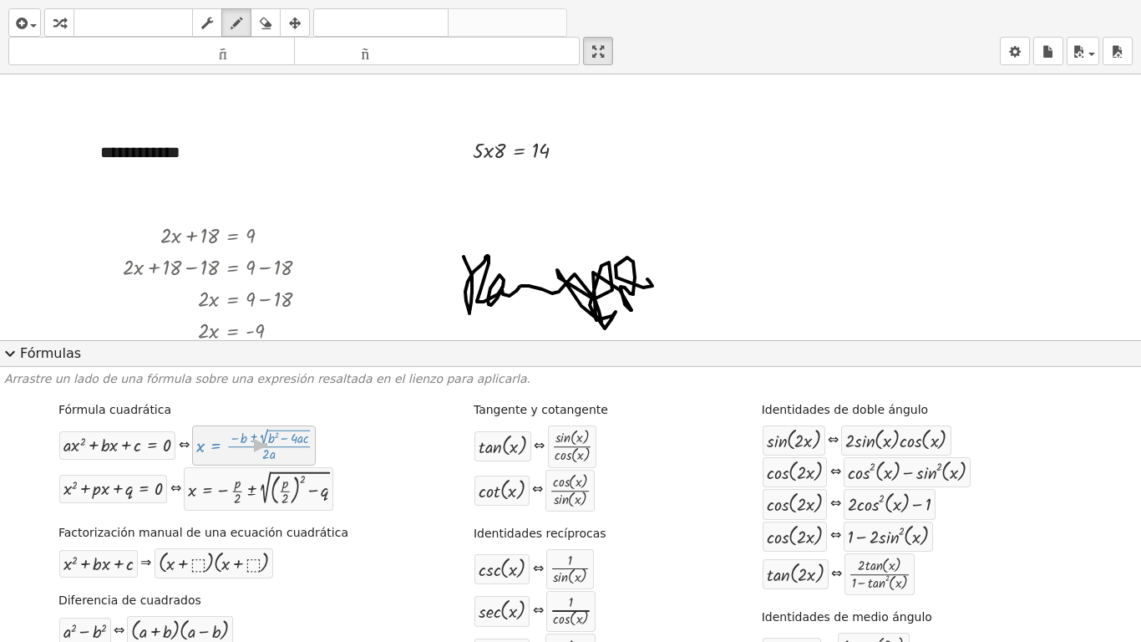
click at [226, 447] on div at bounding box center [253, 445] width 115 height 32
drag, startPoint x: 179, startPoint y: 455, endPoint x: 179, endPoint y: 446, distance: 9.2
click at [179, 446] on div "+ · a · x 2 + · b · x + c = 0 ⇔ x = · ( − b ± 2 √ ( + b 2 − · 4 · a · c ) ) · 2…" at bounding box center [187, 445] width 258 height 42
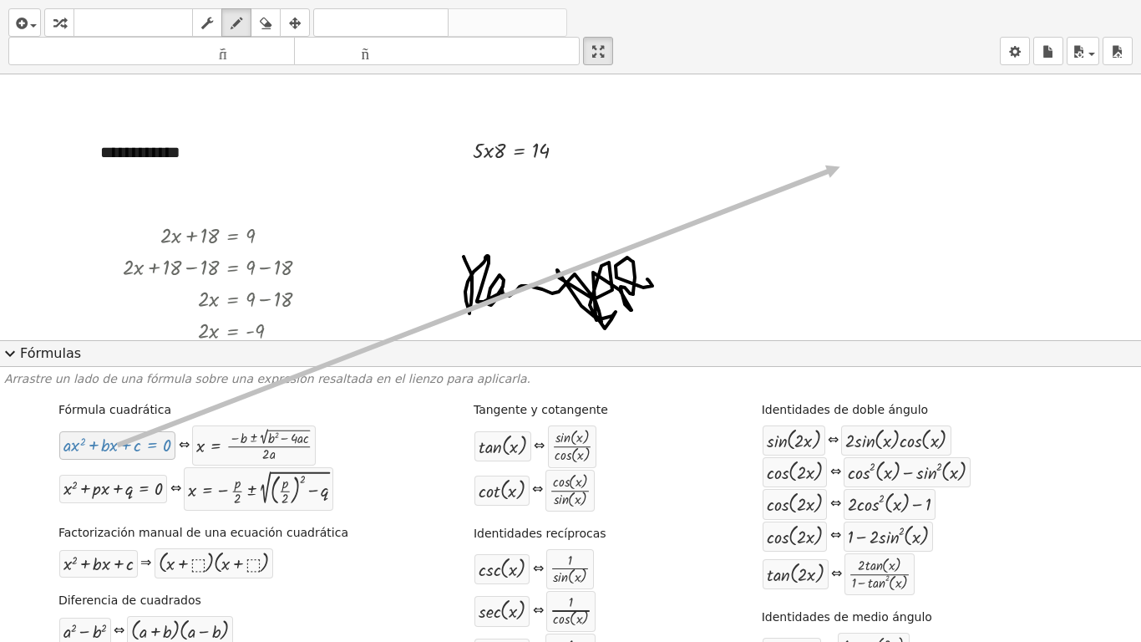
drag, startPoint x: 170, startPoint y: 448, endPoint x: 839, endPoint y: 168, distance: 724.5
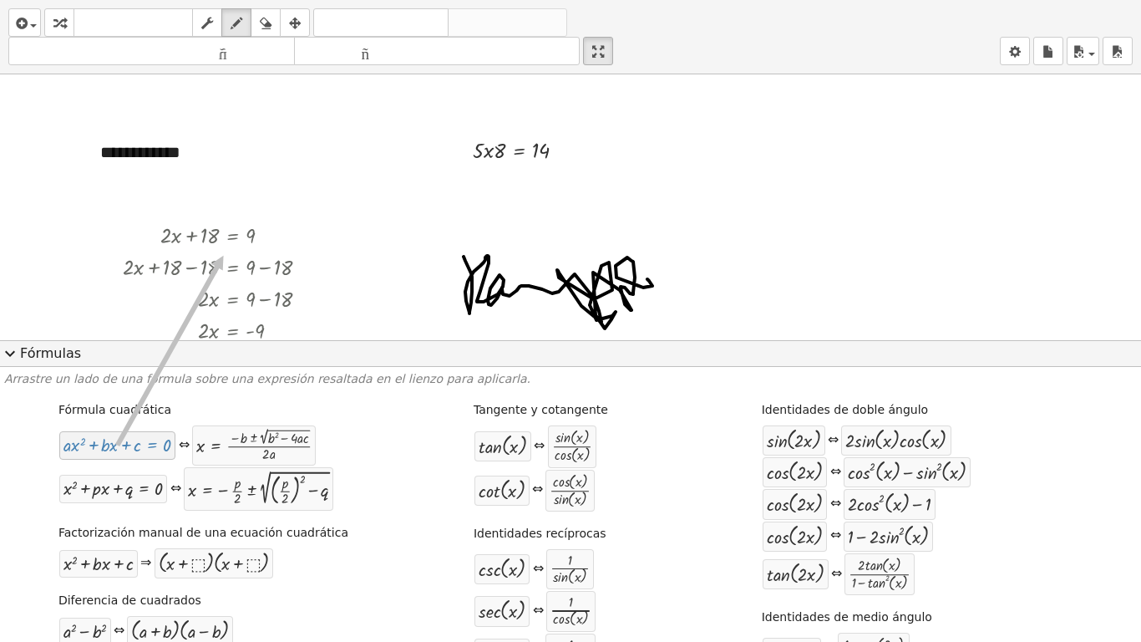
drag, startPoint x: 69, startPoint y: 453, endPoint x: 222, endPoint y: 256, distance: 249.5
click at [250, 447] on div at bounding box center [253, 445] width 115 height 32
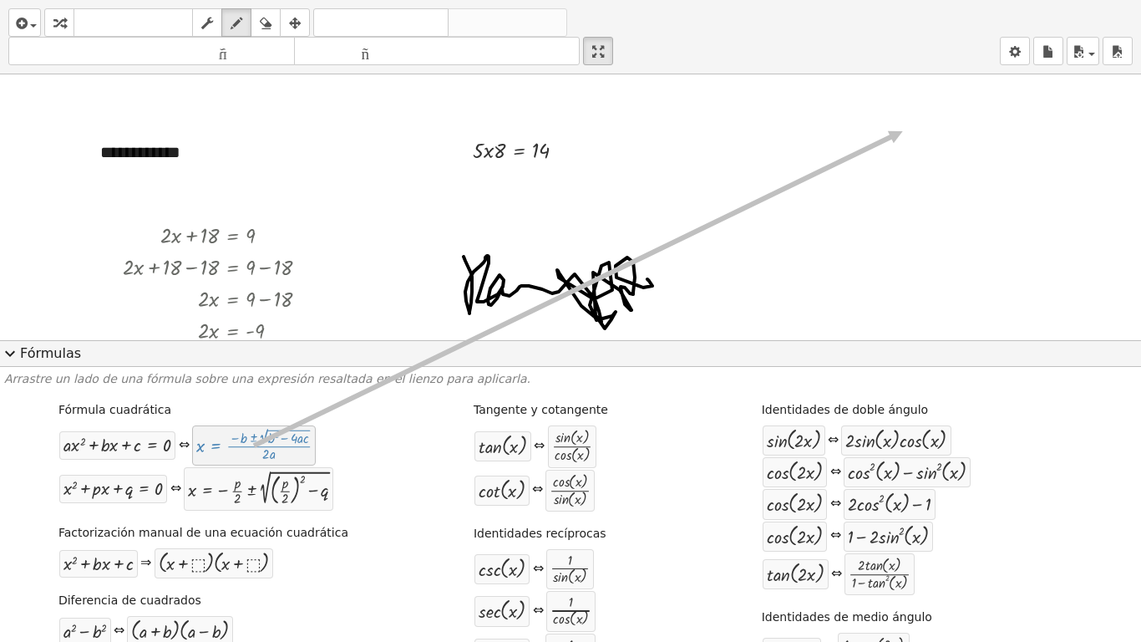
drag, startPoint x: 250, startPoint y: 447, endPoint x: 907, endPoint y: 127, distance: 731.1
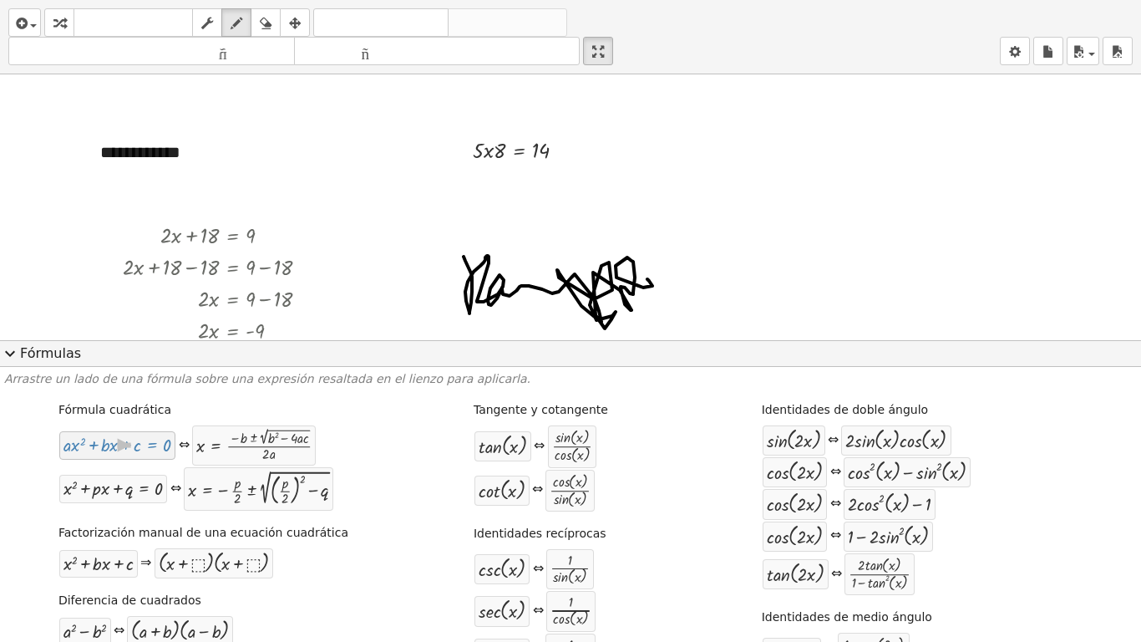
click at [151, 451] on div at bounding box center [117, 444] width 108 height 19
drag, startPoint x: 151, startPoint y: 451, endPoint x: 768, endPoint y: 200, distance: 665.8
drag, startPoint x: 319, startPoint y: 487, endPoint x: 254, endPoint y: 264, distance: 232.4
drag, startPoint x: 205, startPoint y: 260, endPoint x: 289, endPoint y: 481, distance: 236.6
click at [289, 476] on div "**********" at bounding box center [570, 321] width 1141 height 642
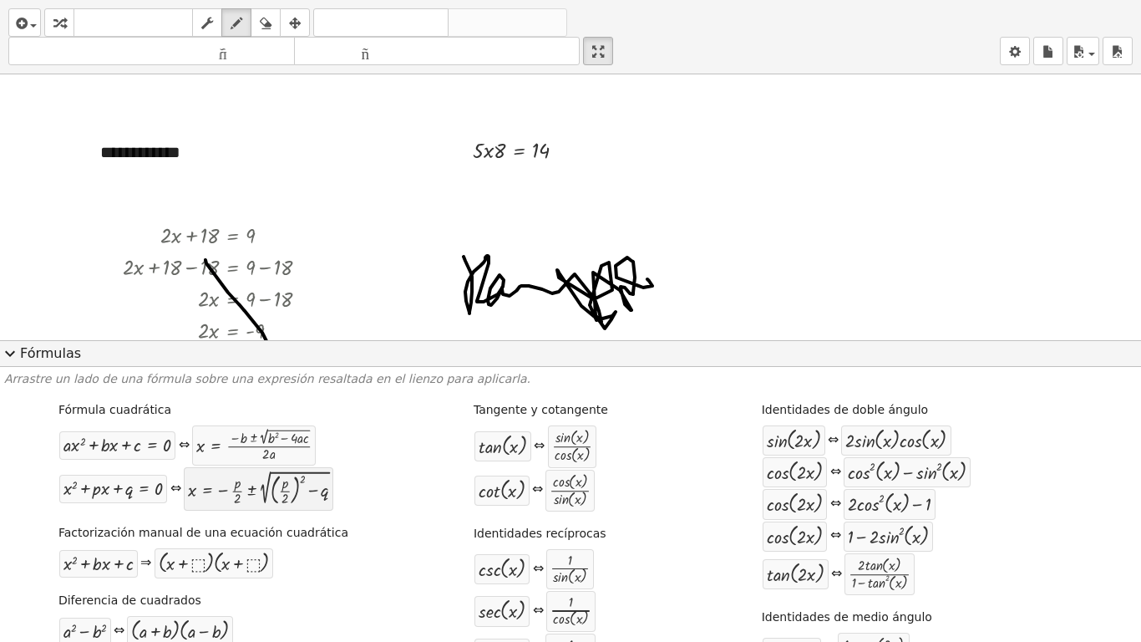
click at [289, 476] on div at bounding box center [258, 488] width 140 height 35
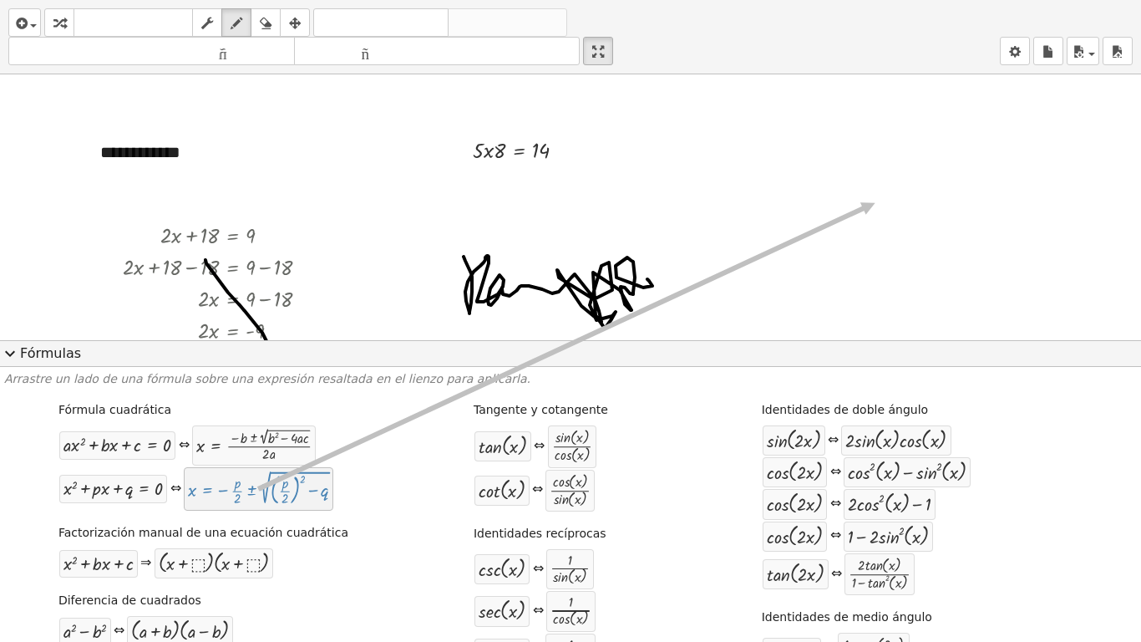
drag, startPoint x: 289, startPoint y: 481, endPoint x: 876, endPoint y: 203, distance: 649.8
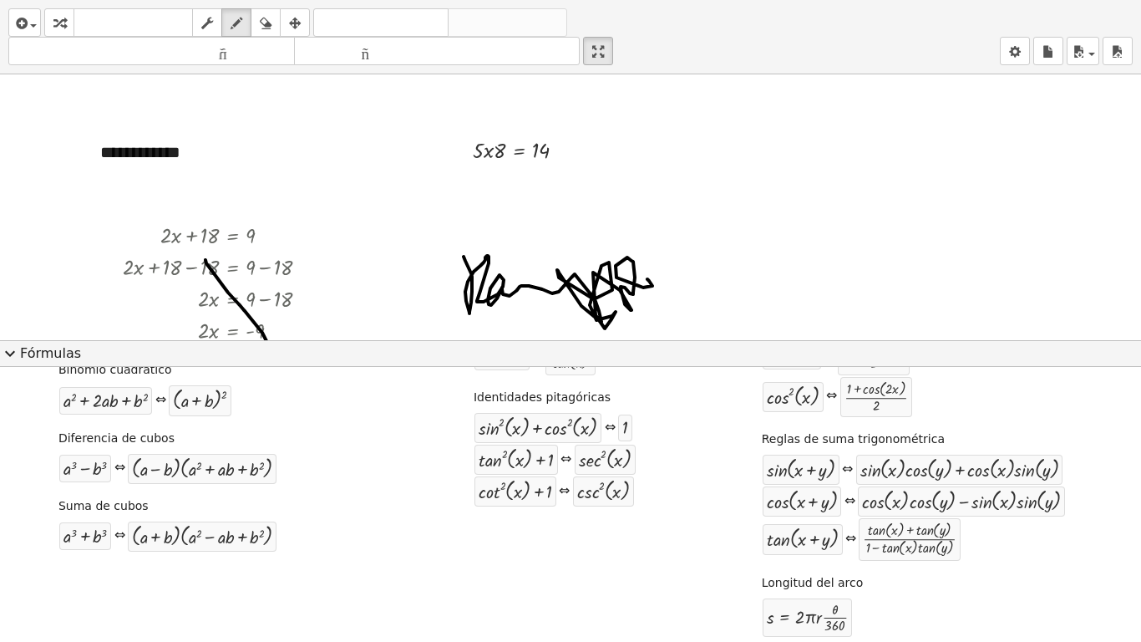
scroll to position [310, 0]
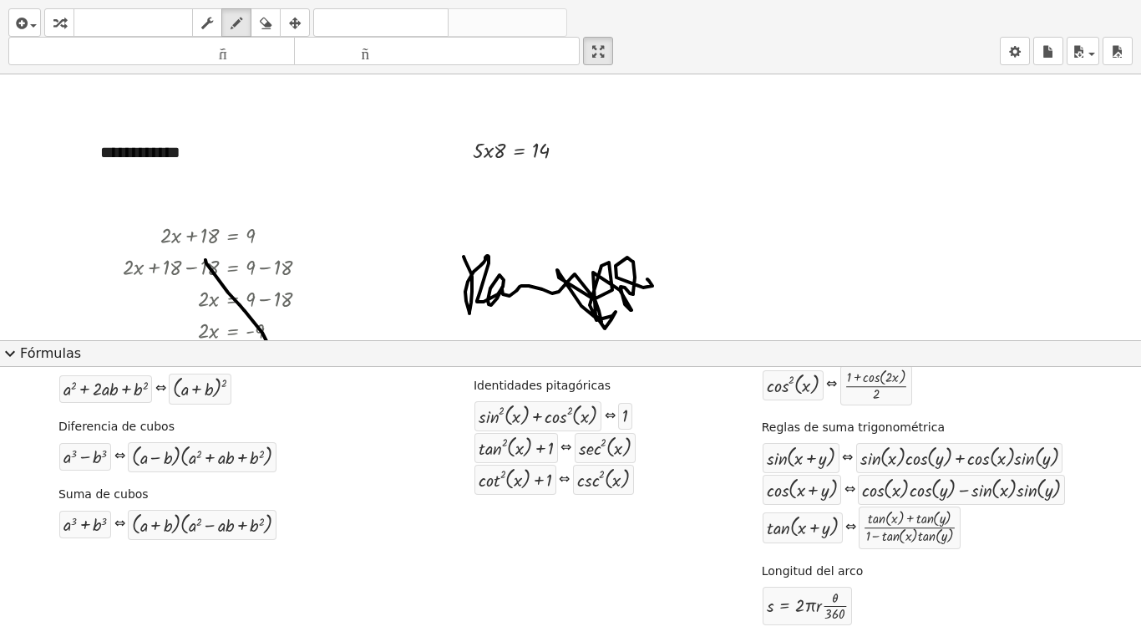
click at [50, 367] on div "Fórmula cuadrática + · a · x 2 + · b · x + c = 0 ⇔ x = · ( − b ± 2 √ ( + b 2 − …" at bounding box center [570, 361] width 1133 height 551
click at [34, 355] on font "Fórmulas" at bounding box center [50, 353] width 61 height 16
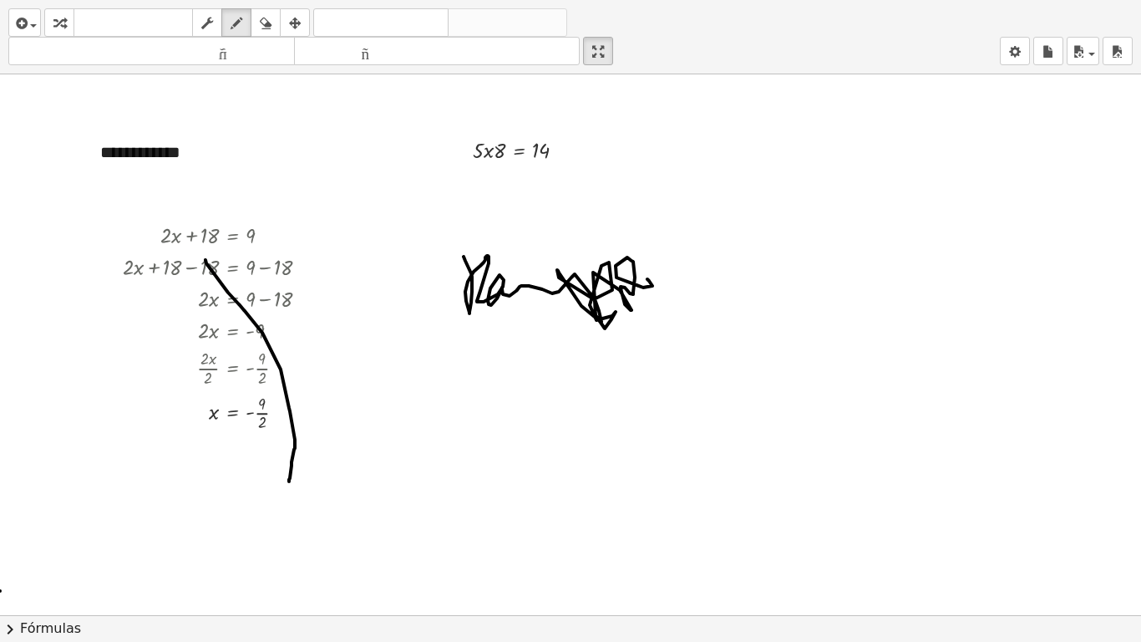
click at [0, 476] on div at bounding box center [570, 614] width 1141 height 1081
click at [230, 155] on div at bounding box center [570, 614] width 1141 height 1081
click at [229, 155] on div at bounding box center [570, 614] width 1141 height 1081
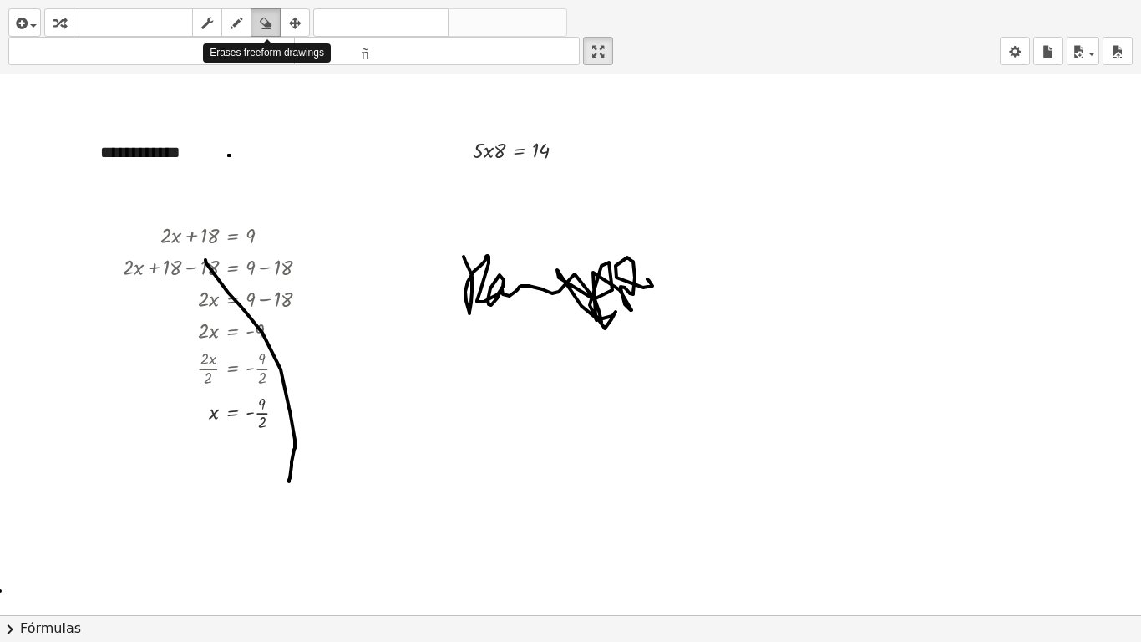
click at [270, 12] on button "borrar" at bounding box center [266, 22] width 30 height 28
drag, startPoint x: 163, startPoint y: 240, endPoint x: 363, endPoint y: 324, distance: 216.7
click at [363, 324] on div at bounding box center [570, 614] width 1141 height 1081
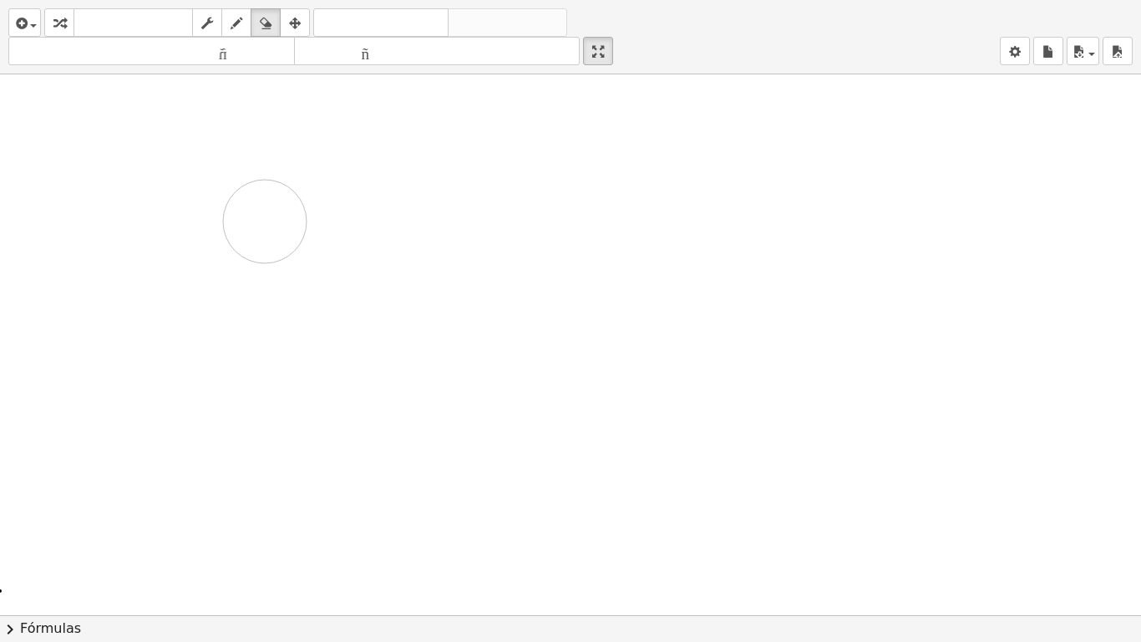
drag, startPoint x: 272, startPoint y: 347, endPoint x: 200, endPoint y: 248, distance: 122.0
click at [200, 248] on div at bounding box center [570, 614] width 1141 height 1081
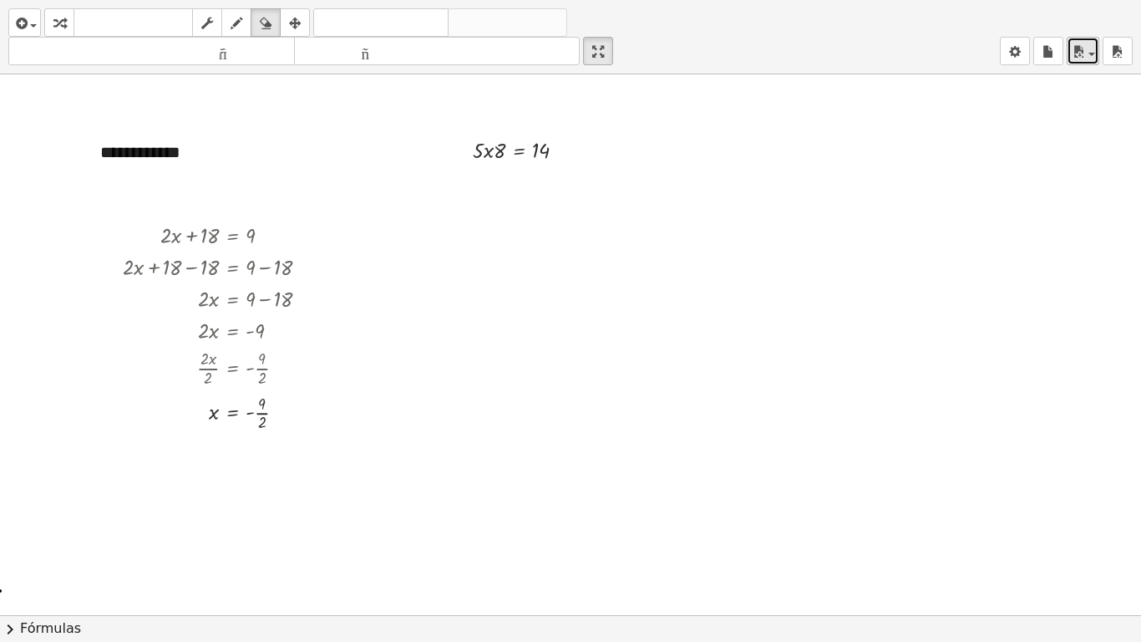
click at [863, 58] on div "button" at bounding box center [1083, 51] width 24 height 20
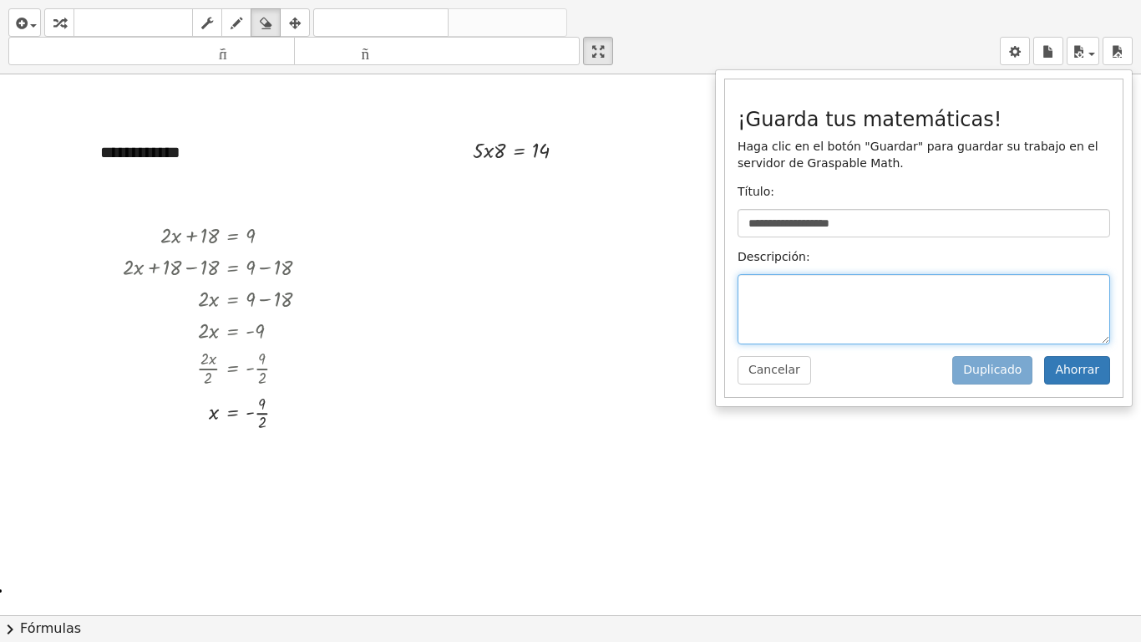
click at [863, 306] on textarea at bounding box center [924, 309] width 373 height 70
click at [863, 52] on icon "button" at bounding box center [1015, 52] width 12 height 20
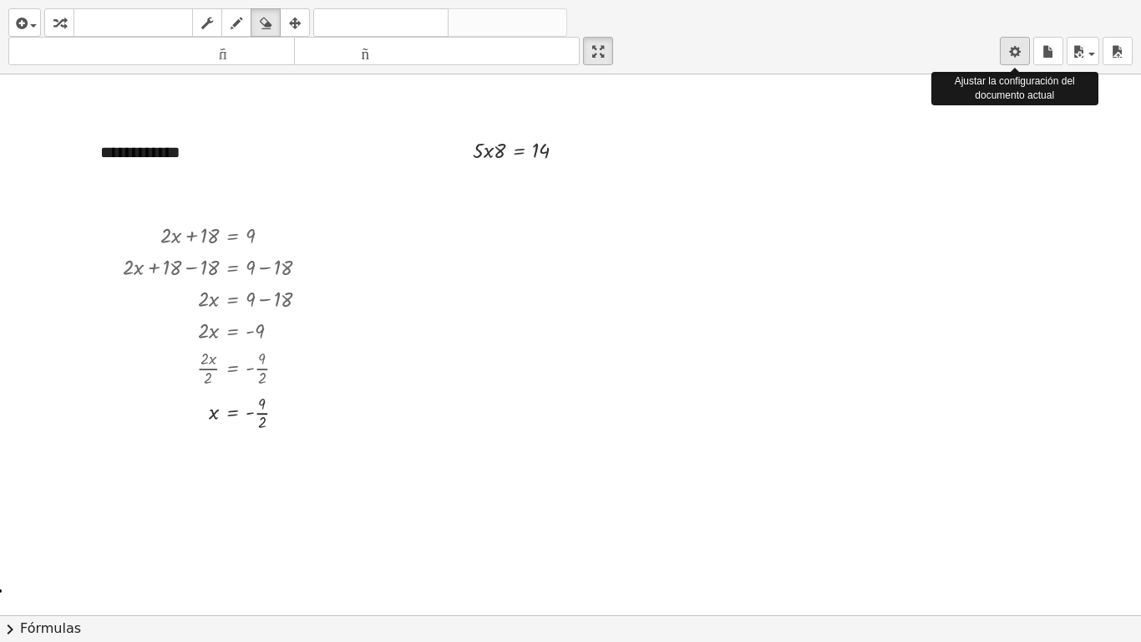
click at [863, 52] on icon "button" at bounding box center [1015, 52] width 12 height 20
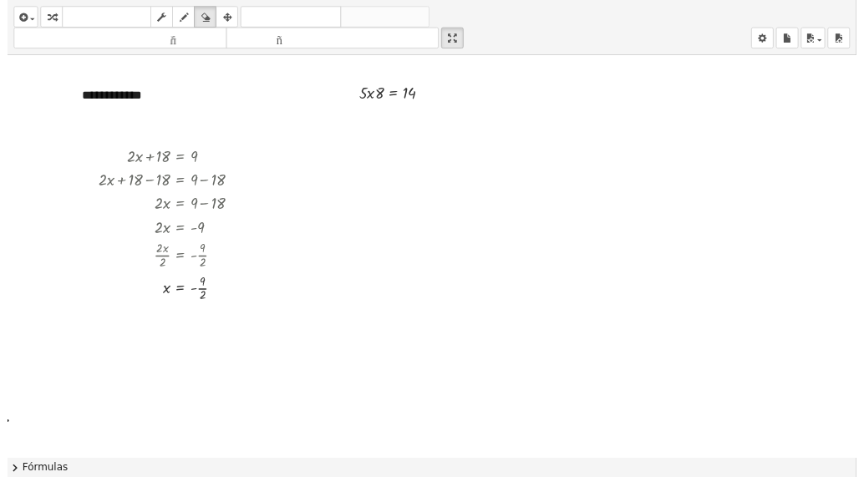
scroll to position [28, 0]
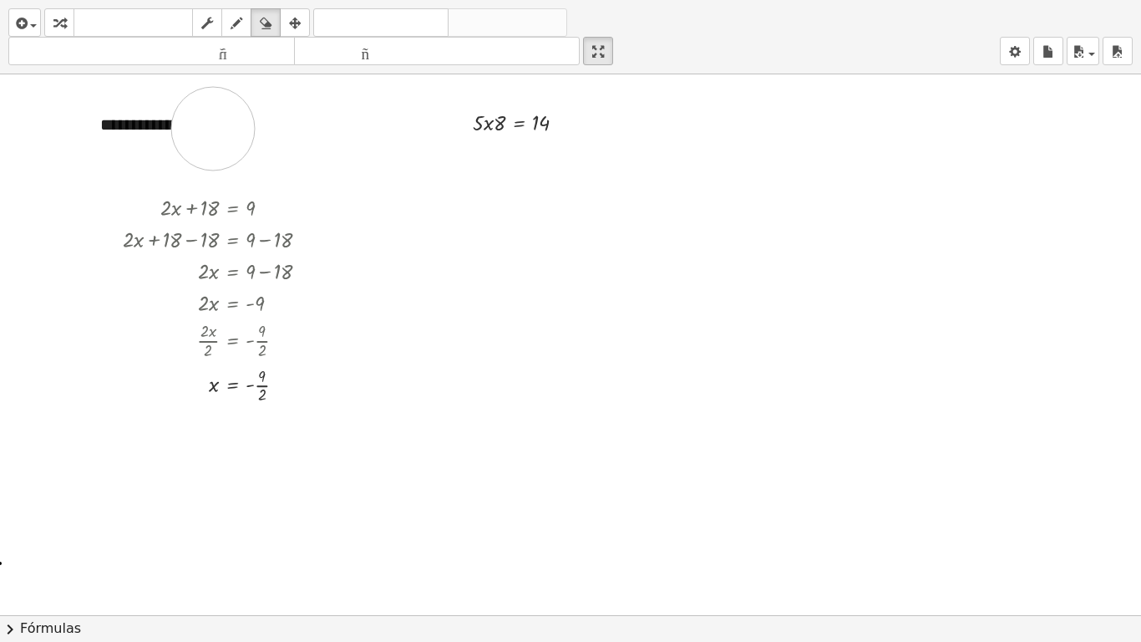
click at [213, 129] on div at bounding box center [570, 587] width 1141 height 1081
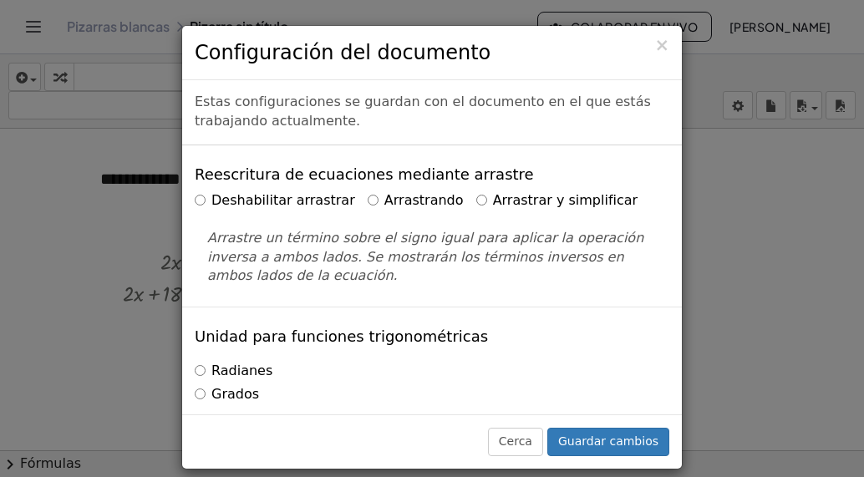
click at [695, 196] on div "× Configuración del documento Estas configuraciones se guardan con el documento…" at bounding box center [432, 238] width 864 height 477
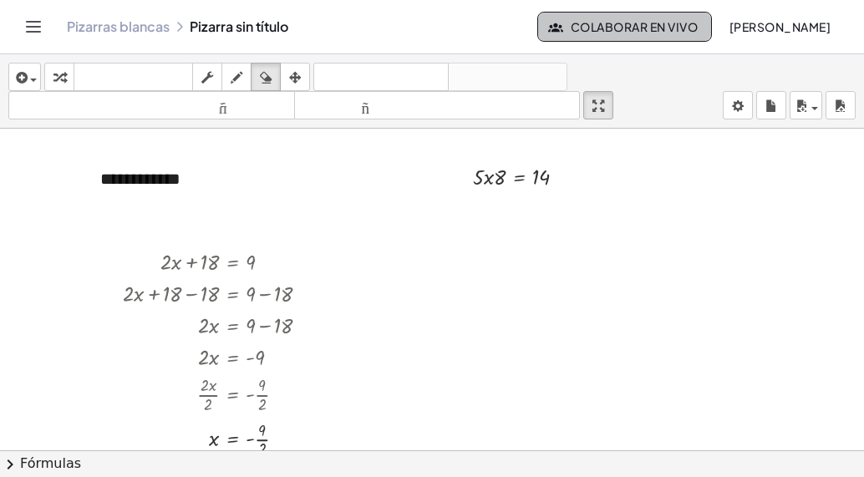
click at [666, 23] on font "Colaborar en vivo" at bounding box center [634, 26] width 127 height 15
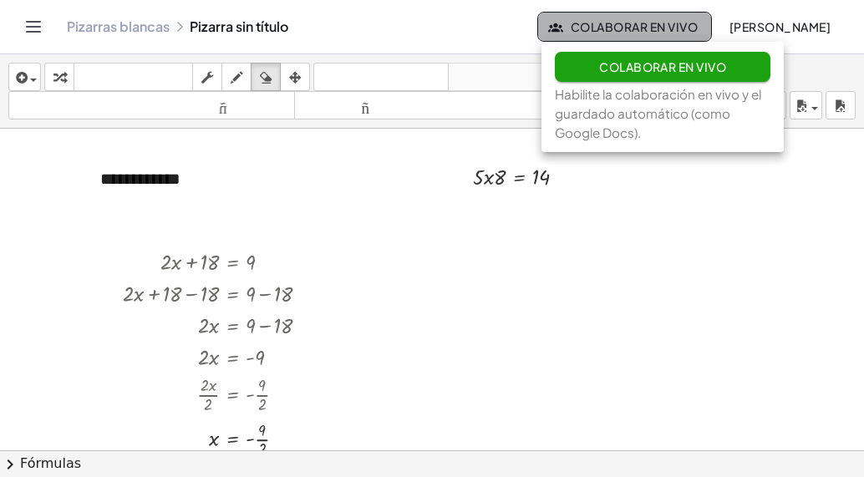
click at [666, 23] on font "Colaborar en vivo" at bounding box center [634, 26] width 127 height 15
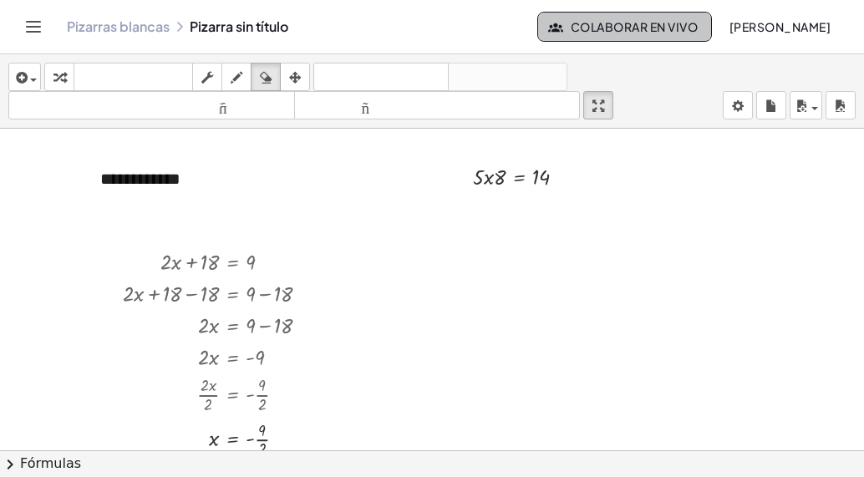
click at [646, 34] on button "Colaborar en vivo" at bounding box center [624, 27] width 175 height 30
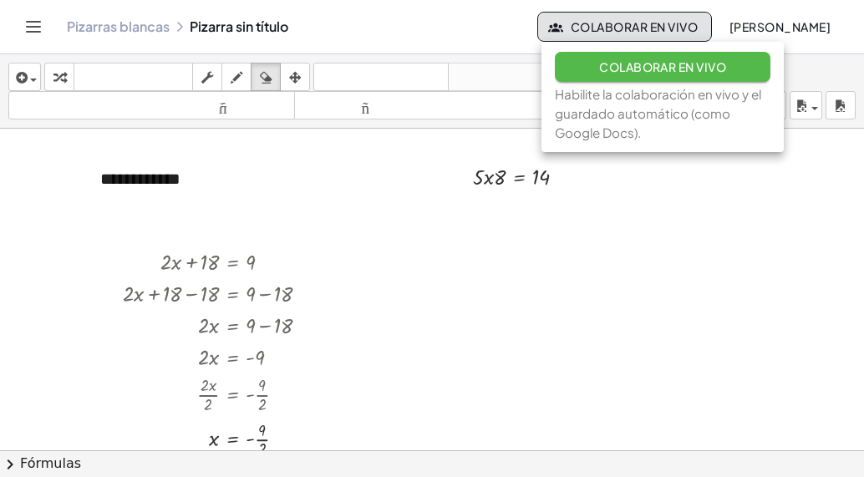
click at [654, 73] on font "Colaborar en vivo" at bounding box center [662, 66] width 127 height 15
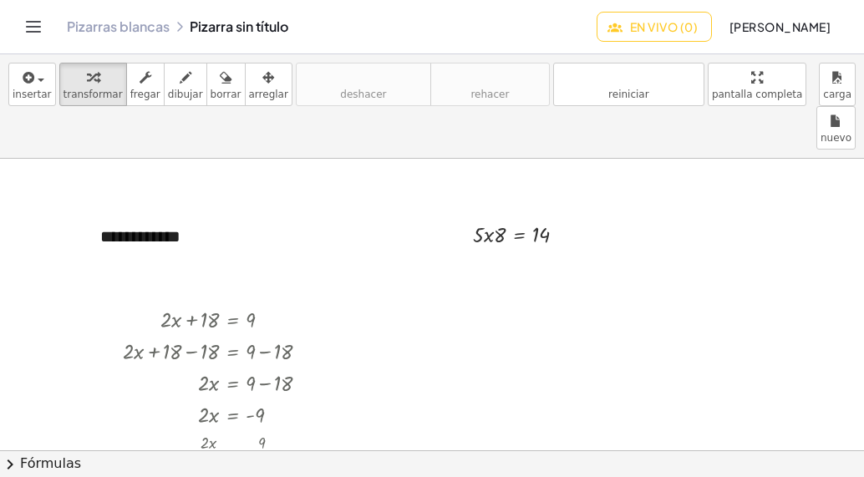
click at [447, 114] on div "insertar Seleccione uno: Expresión matemática Función Texto transformar fregar …" at bounding box center [432, 106] width 864 height 104
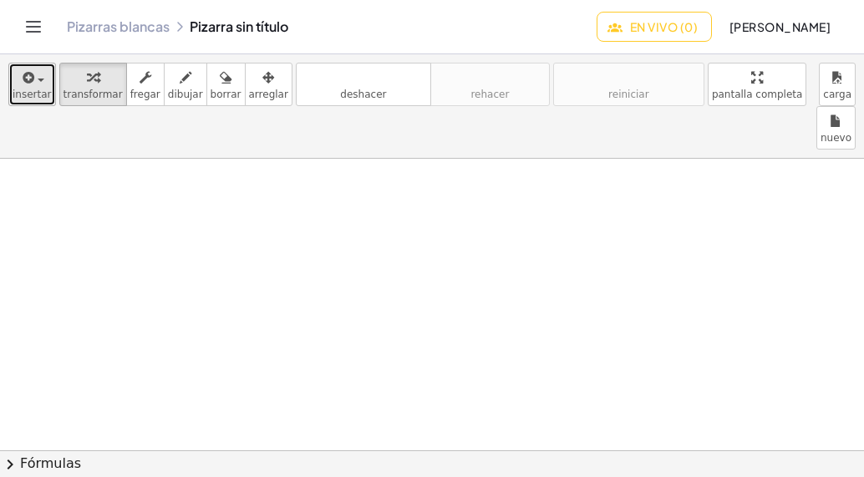
click at [38, 81] on span "button" at bounding box center [41, 80] width 7 height 3
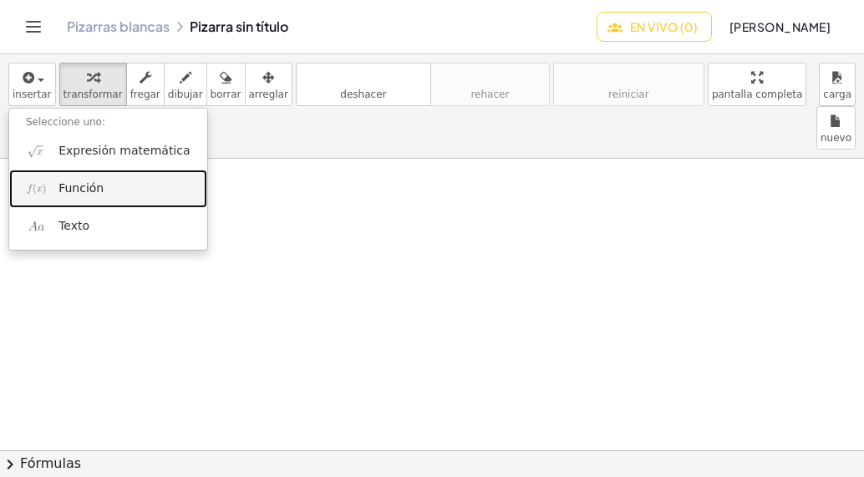
click at [129, 186] on link "Función" at bounding box center [108, 189] width 198 height 38
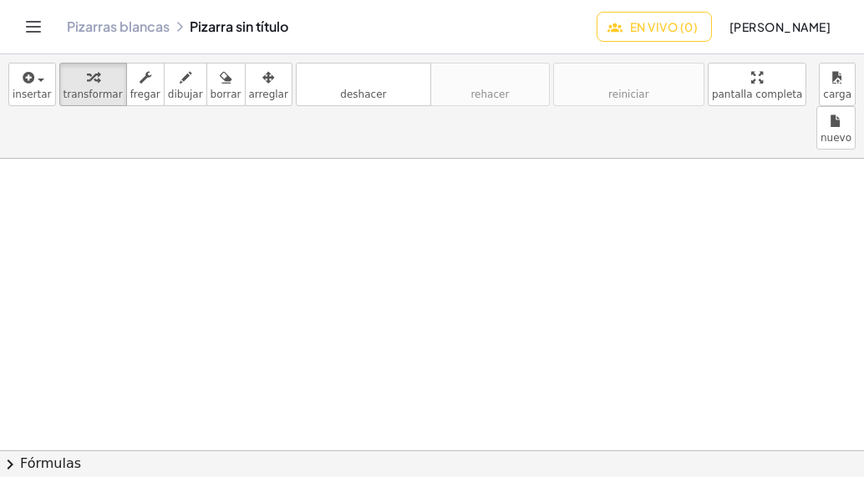
drag, startPoint x: 353, startPoint y: 241, endPoint x: 590, endPoint y: 334, distance: 255.0
click at [692, 36] on button "En vivo (0)" at bounding box center [653, 27] width 115 height 30
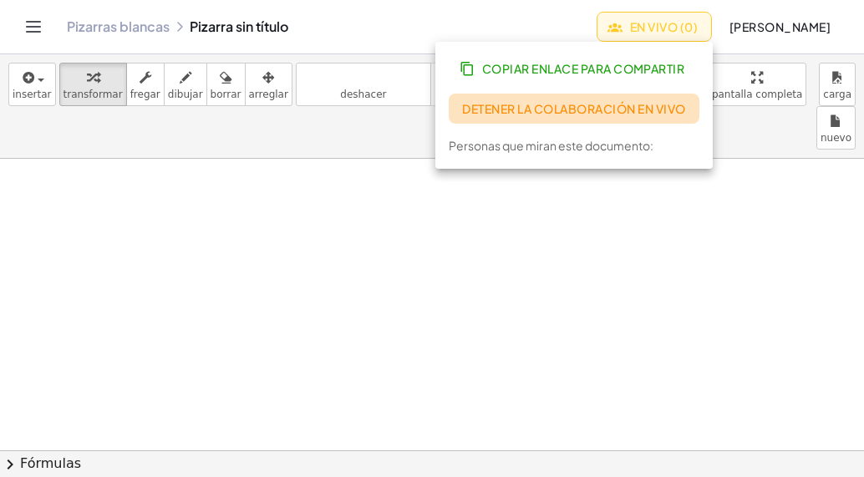
click at [642, 108] on font "Detener la colaboración en vivo" at bounding box center [573, 108] width 223 height 15
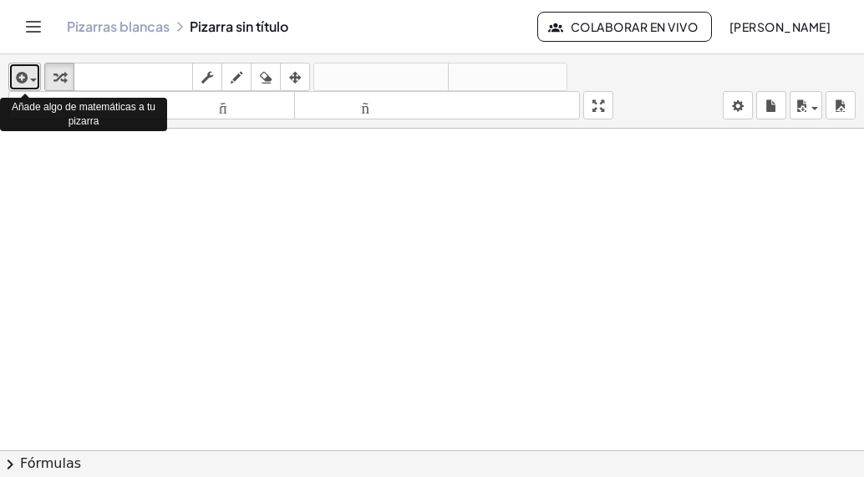
click at [28, 78] on span "button" at bounding box center [29, 80] width 3 height 12
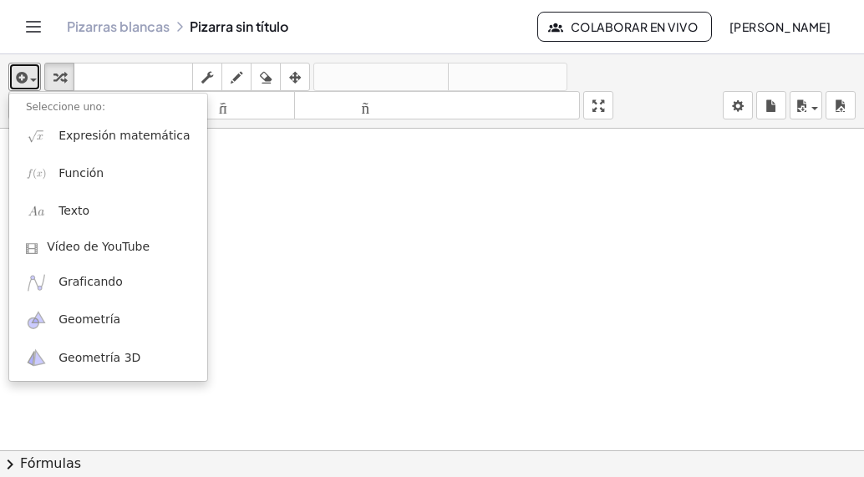
click at [332, 270] on div at bounding box center [432, 462] width 864 height 667
